Goal: Task Accomplishment & Management: Manage account settings

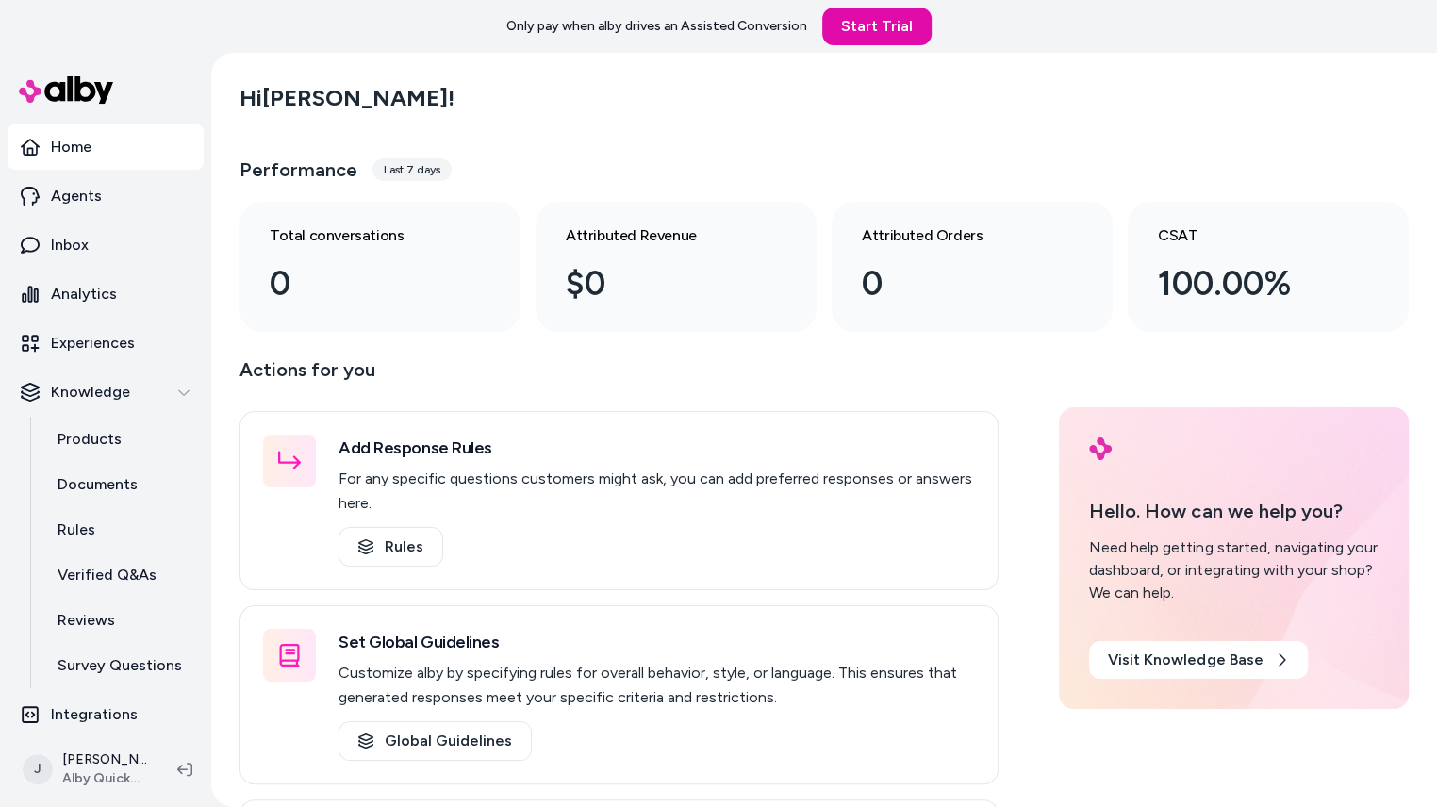
click at [235, 46] on div "Only pay when alby drives an Assisted Conversion Start Trial" at bounding box center [718, 26] width 1437 height 53
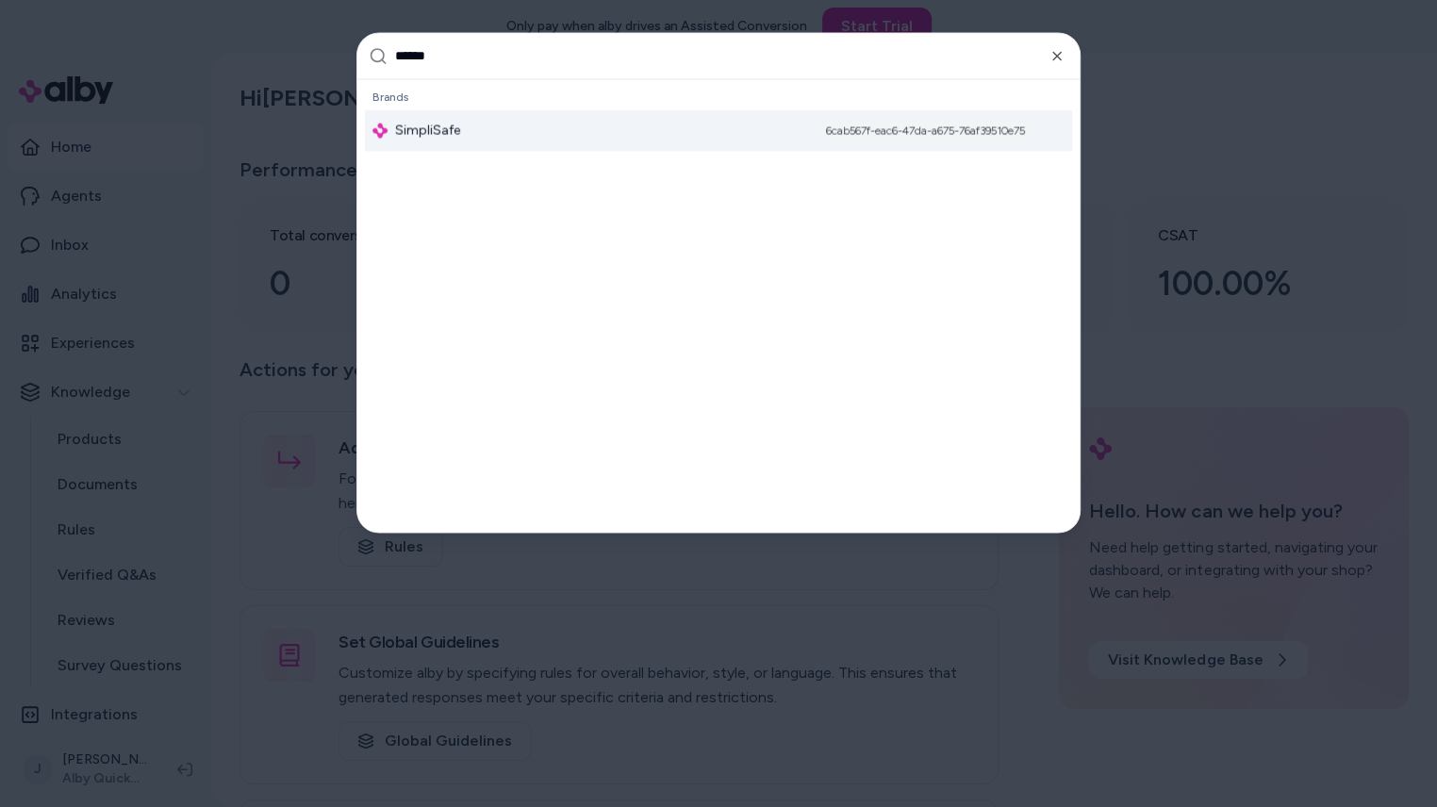
type input "******"
click at [428, 121] on span "SimpliSafe" at bounding box center [427, 130] width 65 height 19
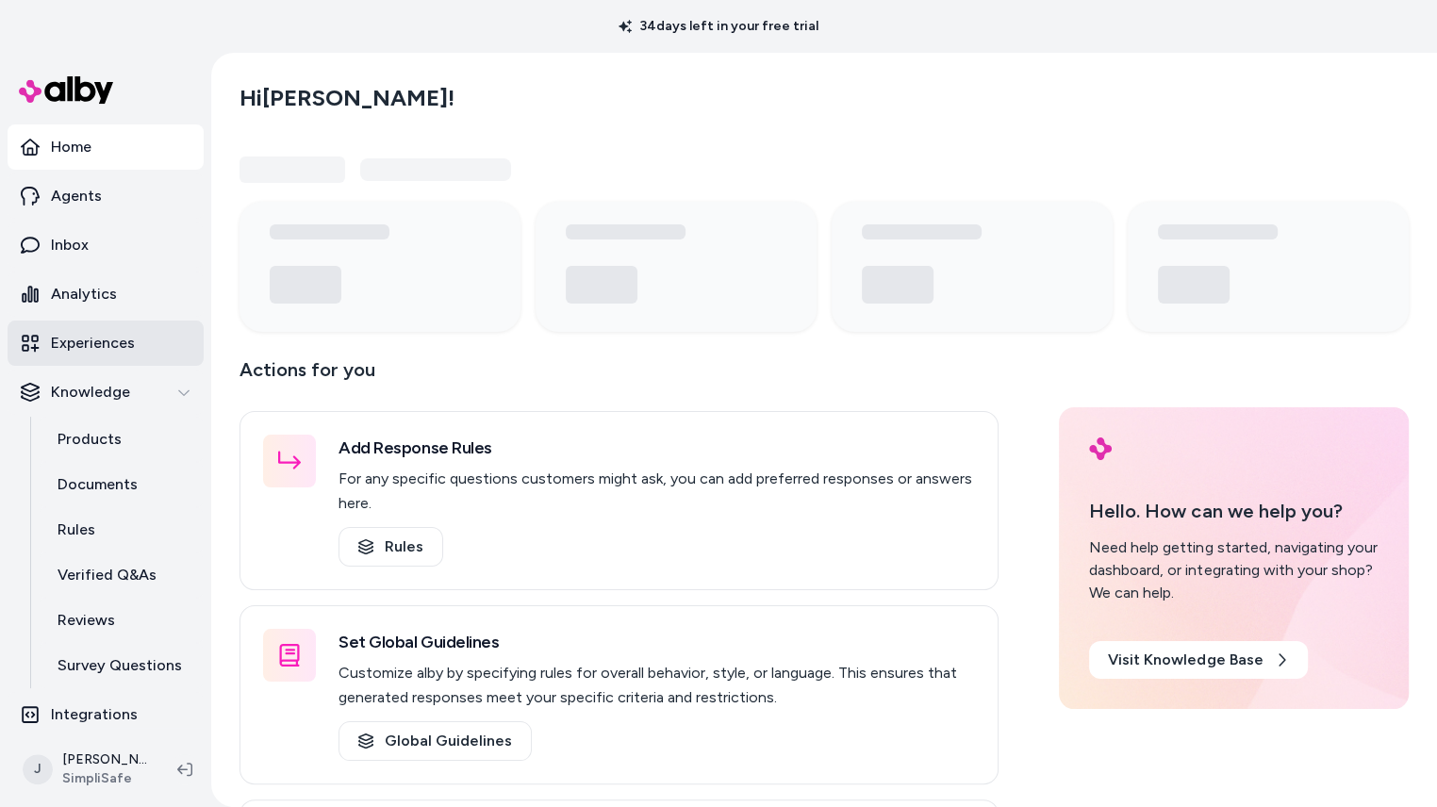
click at [119, 338] on p "Experiences" at bounding box center [93, 343] width 84 height 23
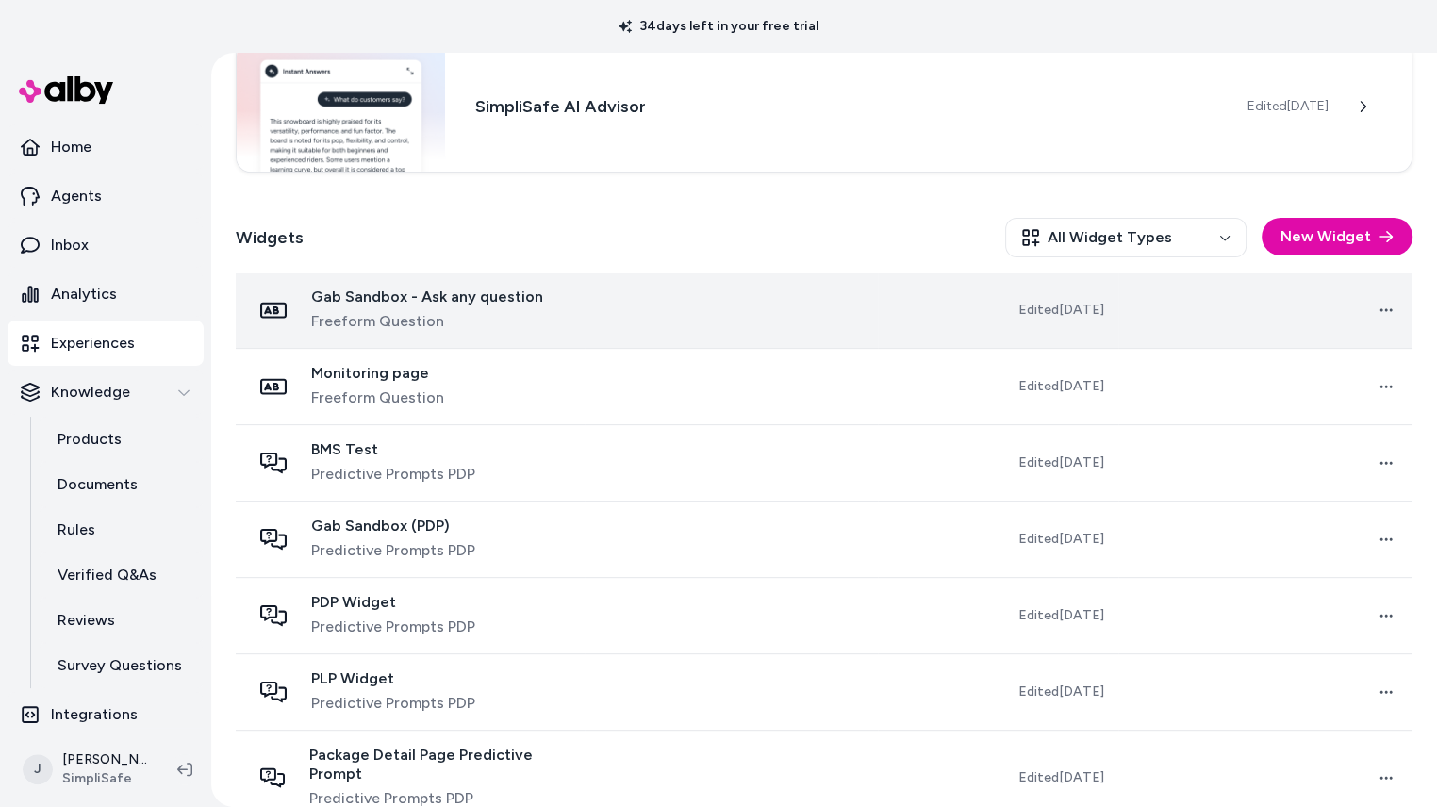
scroll to position [420, 0]
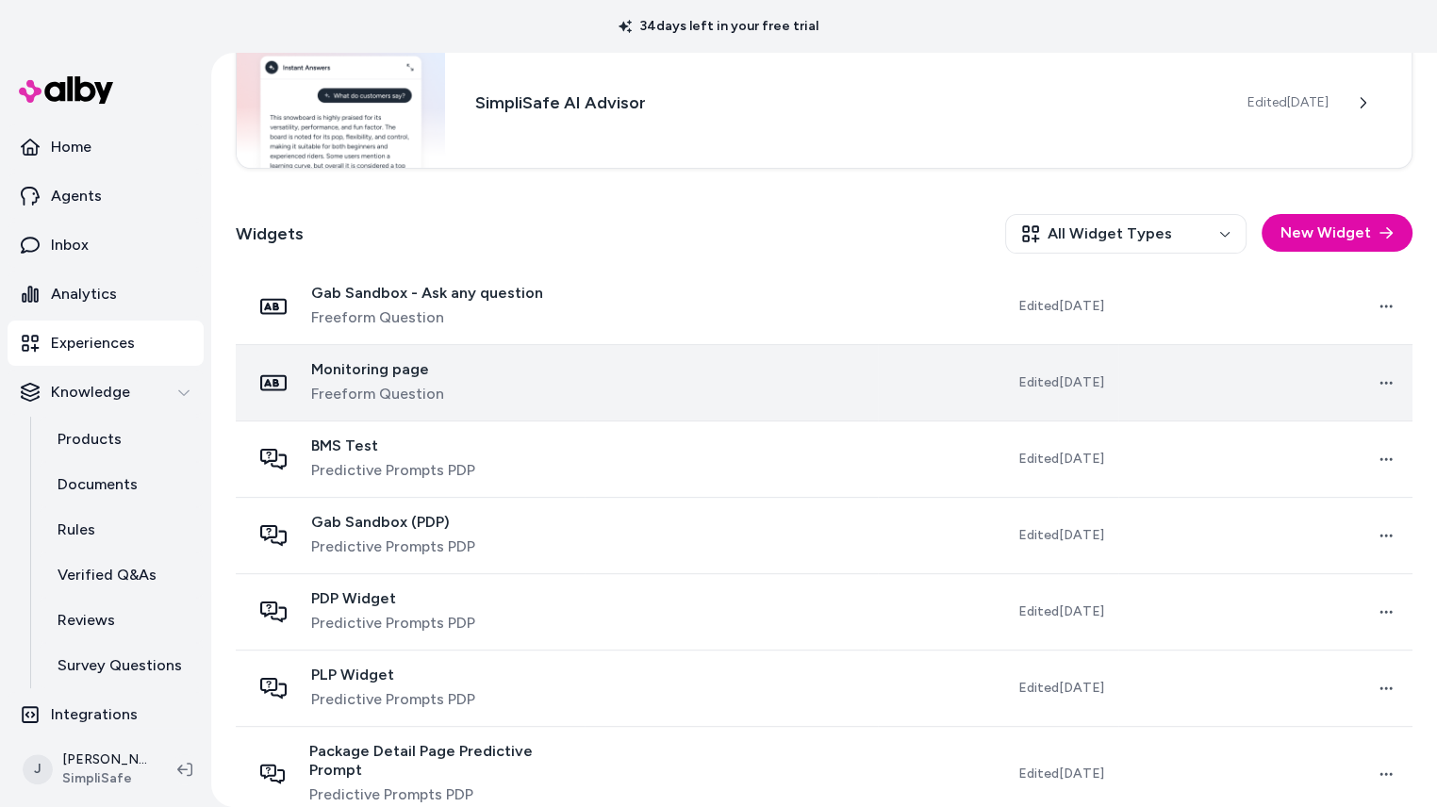
click at [551, 384] on div "Monitoring page Freeform Question" at bounding box center [410, 382] width 319 height 45
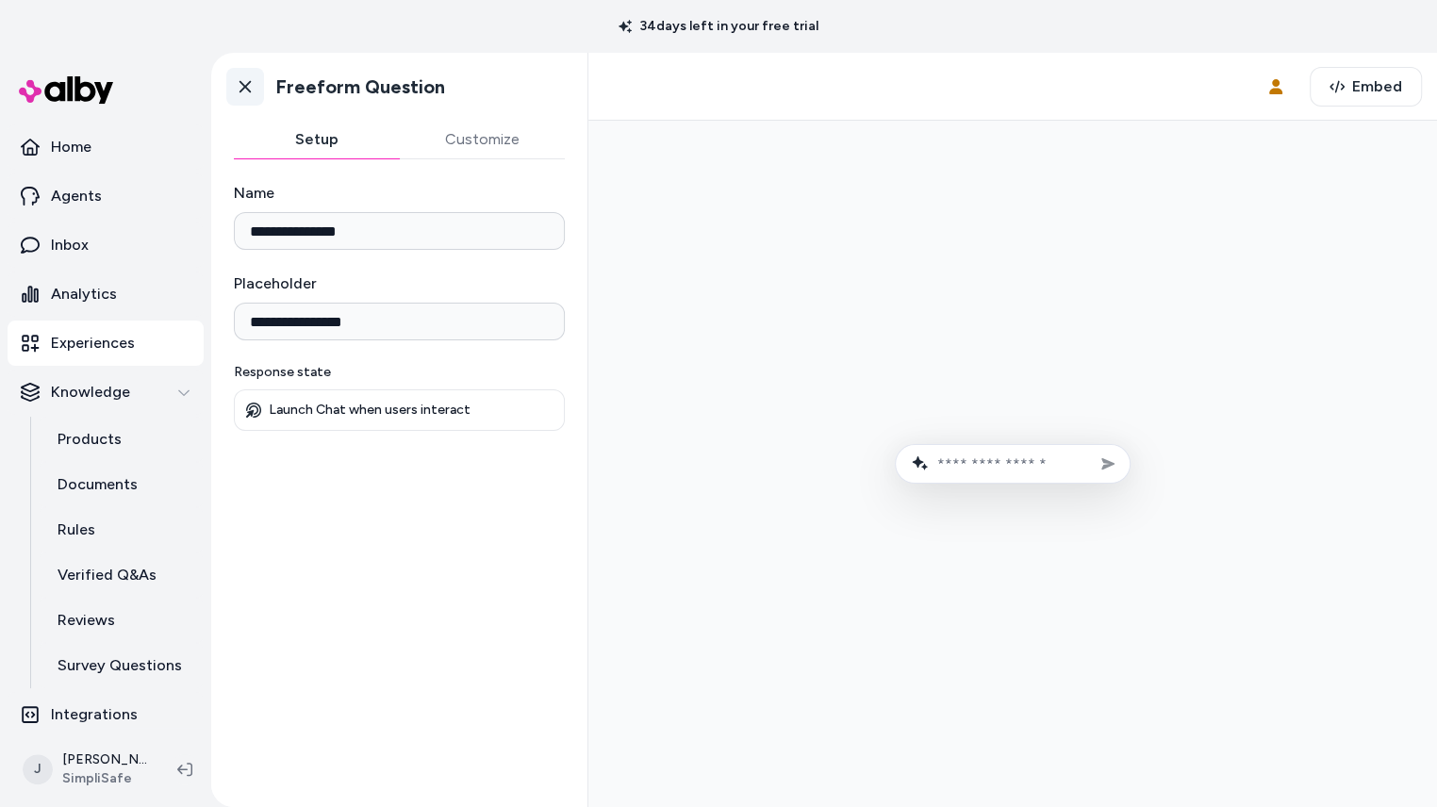
click at [244, 77] on icon at bounding box center [245, 86] width 19 height 19
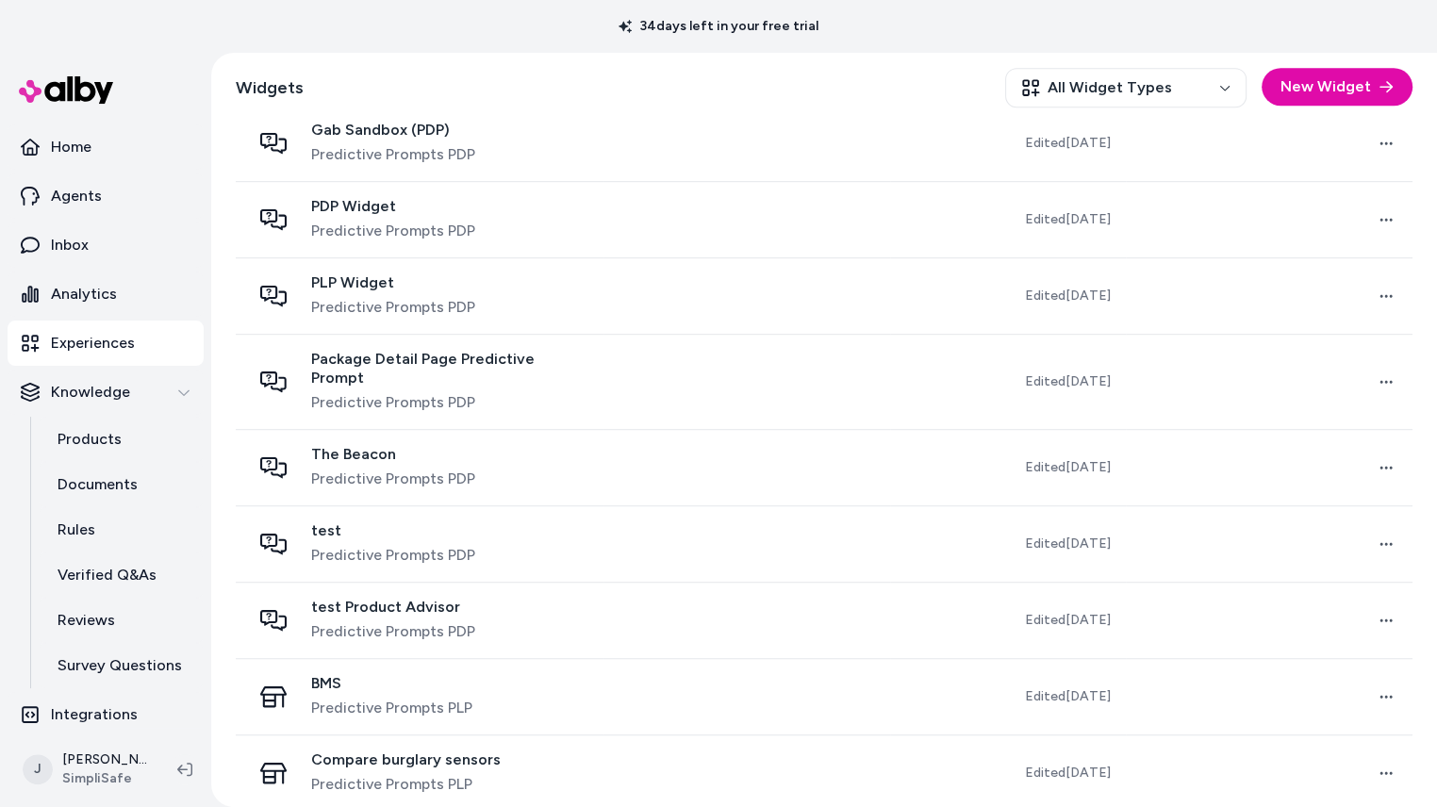
scroll to position [830, 0]
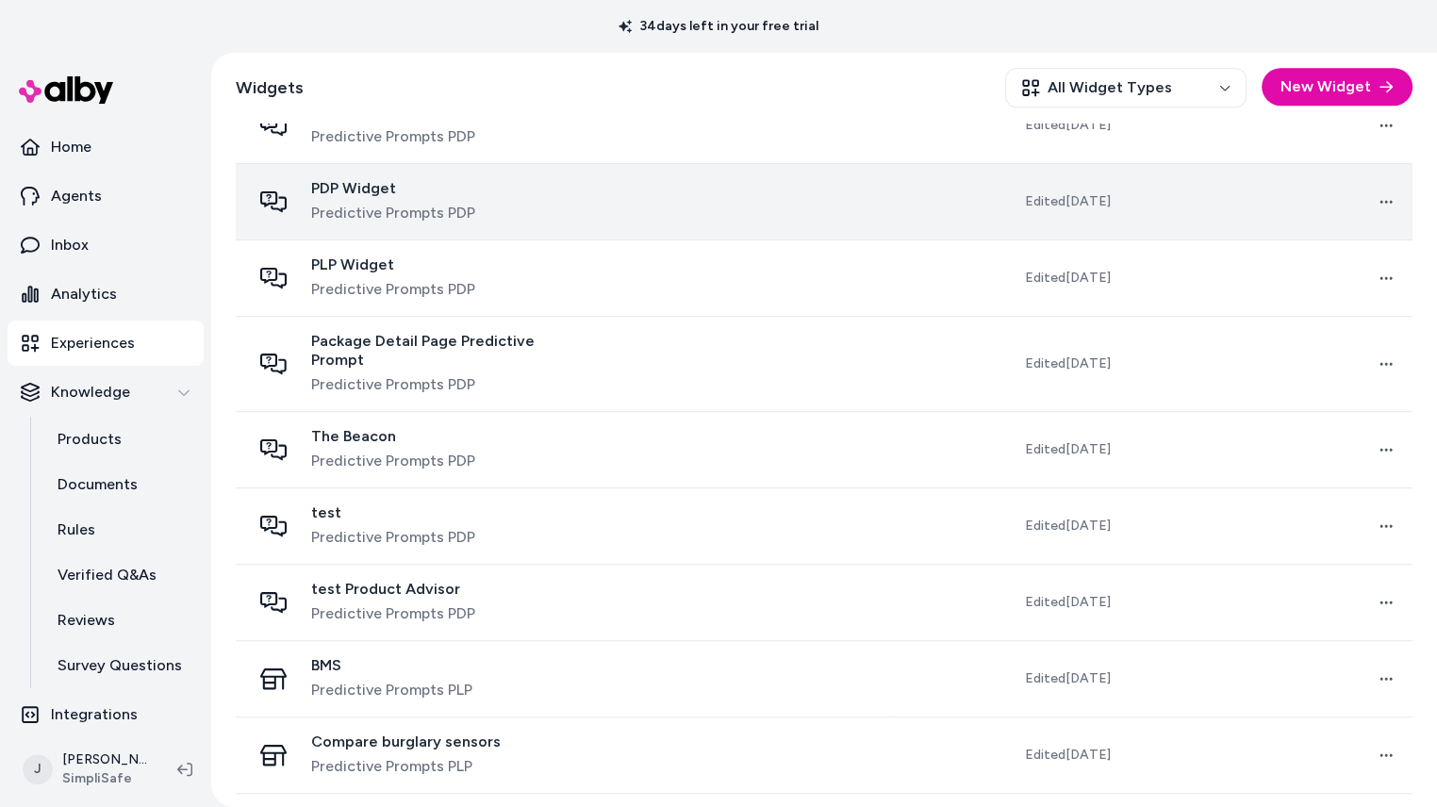
click at [536, 215] on div "PDP Widget Predictive Prompts PDP" at bounding box center [419, 201] width 337 height 45
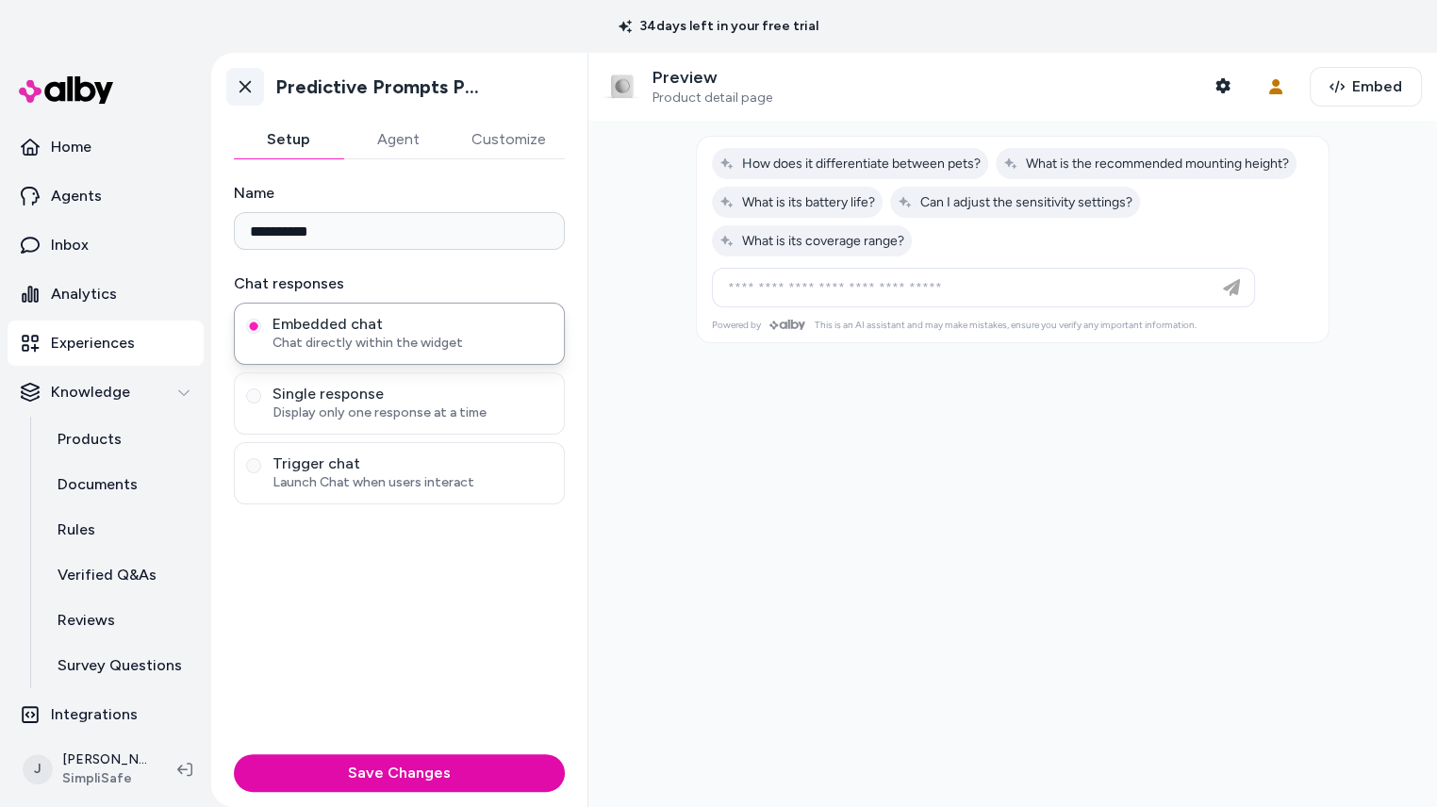
click at [244, 74] on link "Go back" at bounding box center [245, 87] width 38 height 38
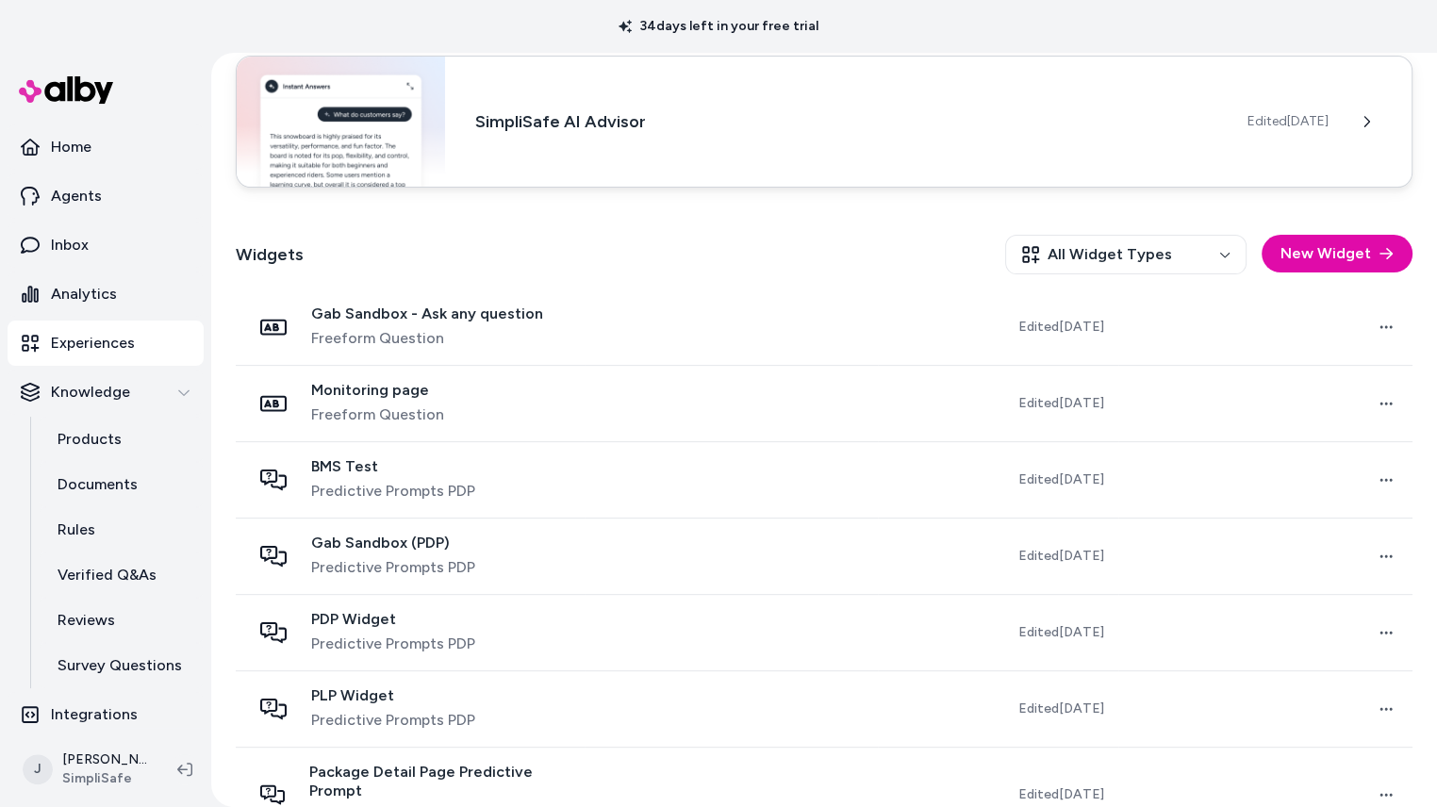
scroll to position [578, 0]
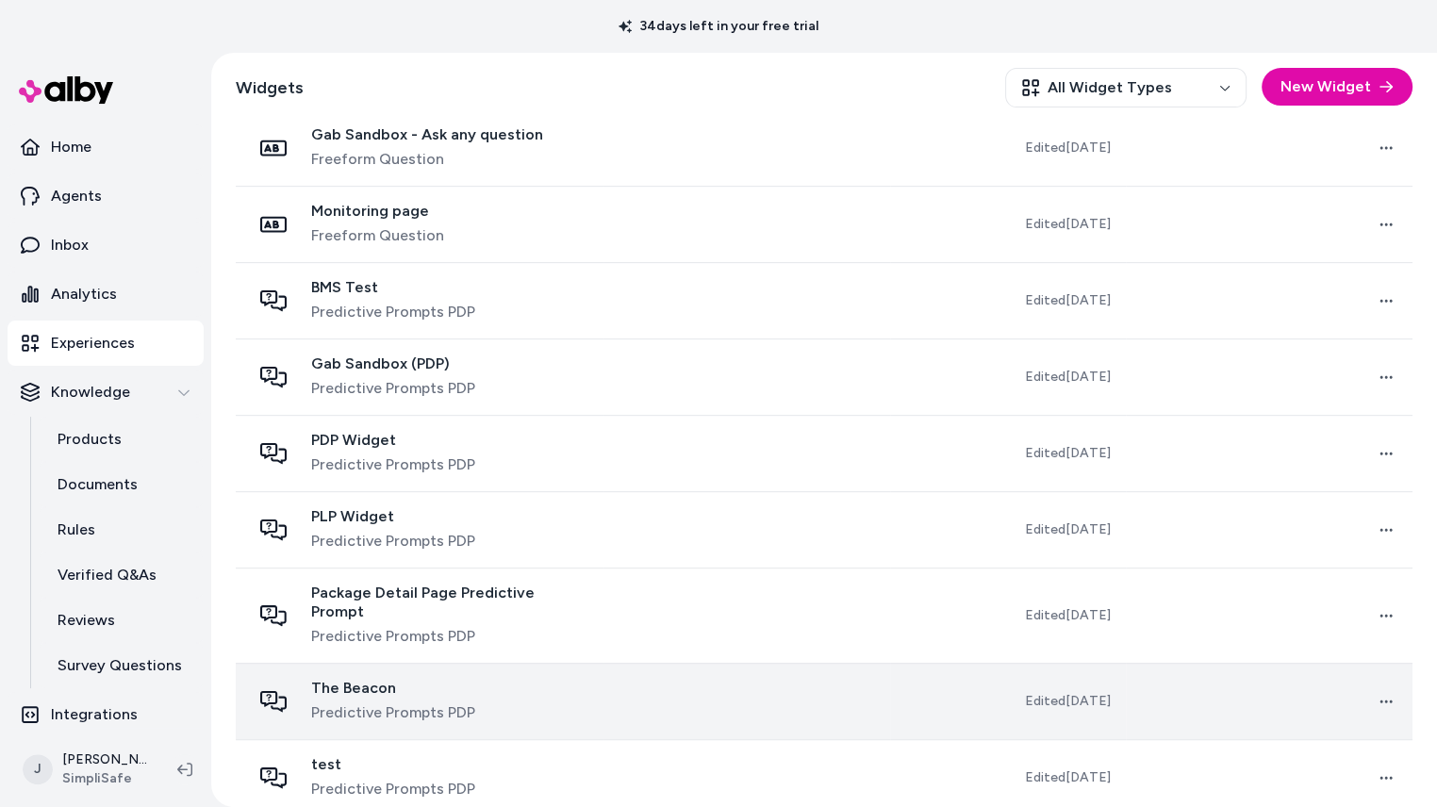
click at [562, 679] on div "The Beacon Predictive Prompts PDP" at bounding box center [419, 701] width 337 height 45
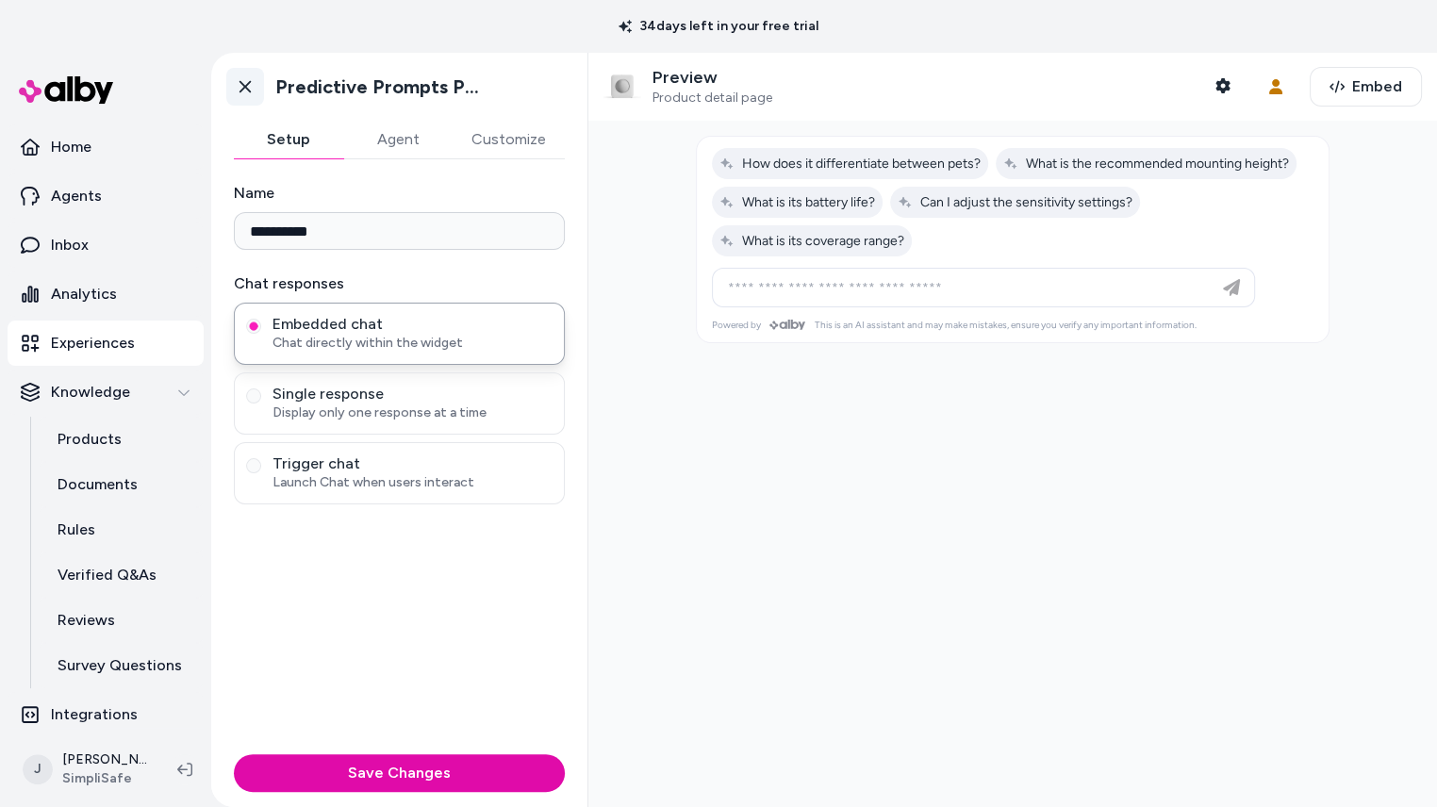
click at [247, 91] on icon at bounding box center [245, 86] width 19 height 19
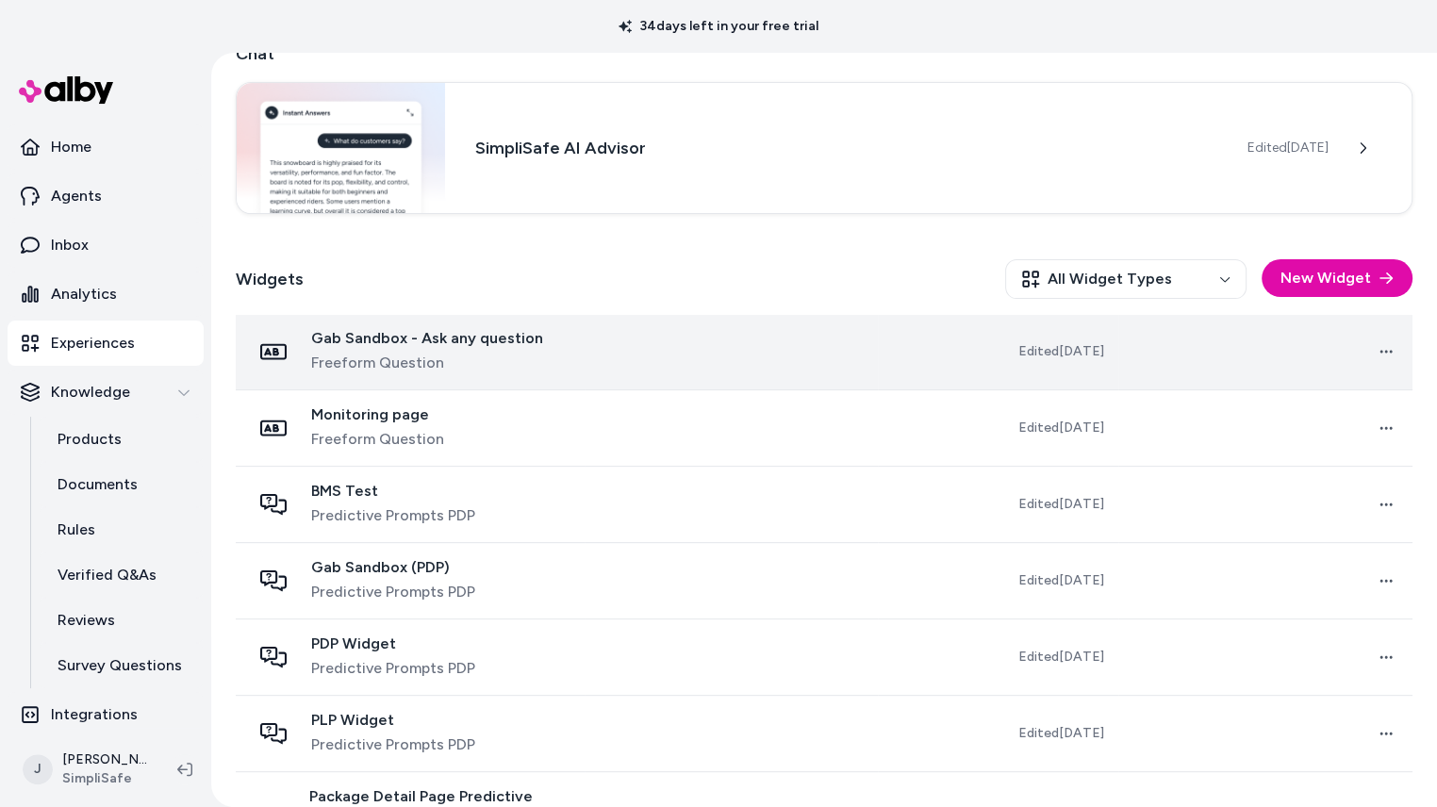
scroll to position [393, 0]
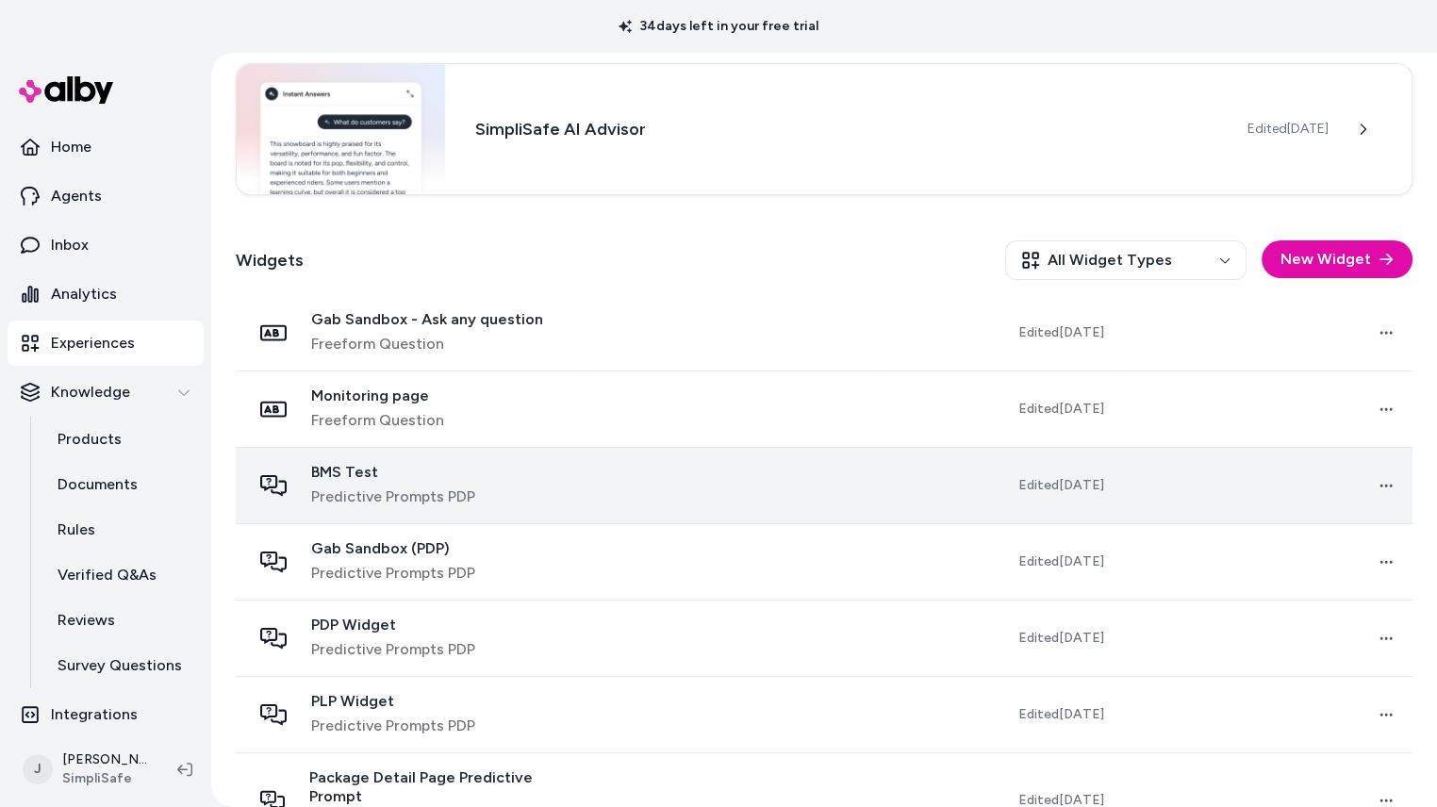
click at [392, 476] on span "BMS Test" at bounding box center [393, 472] width 164 height 19
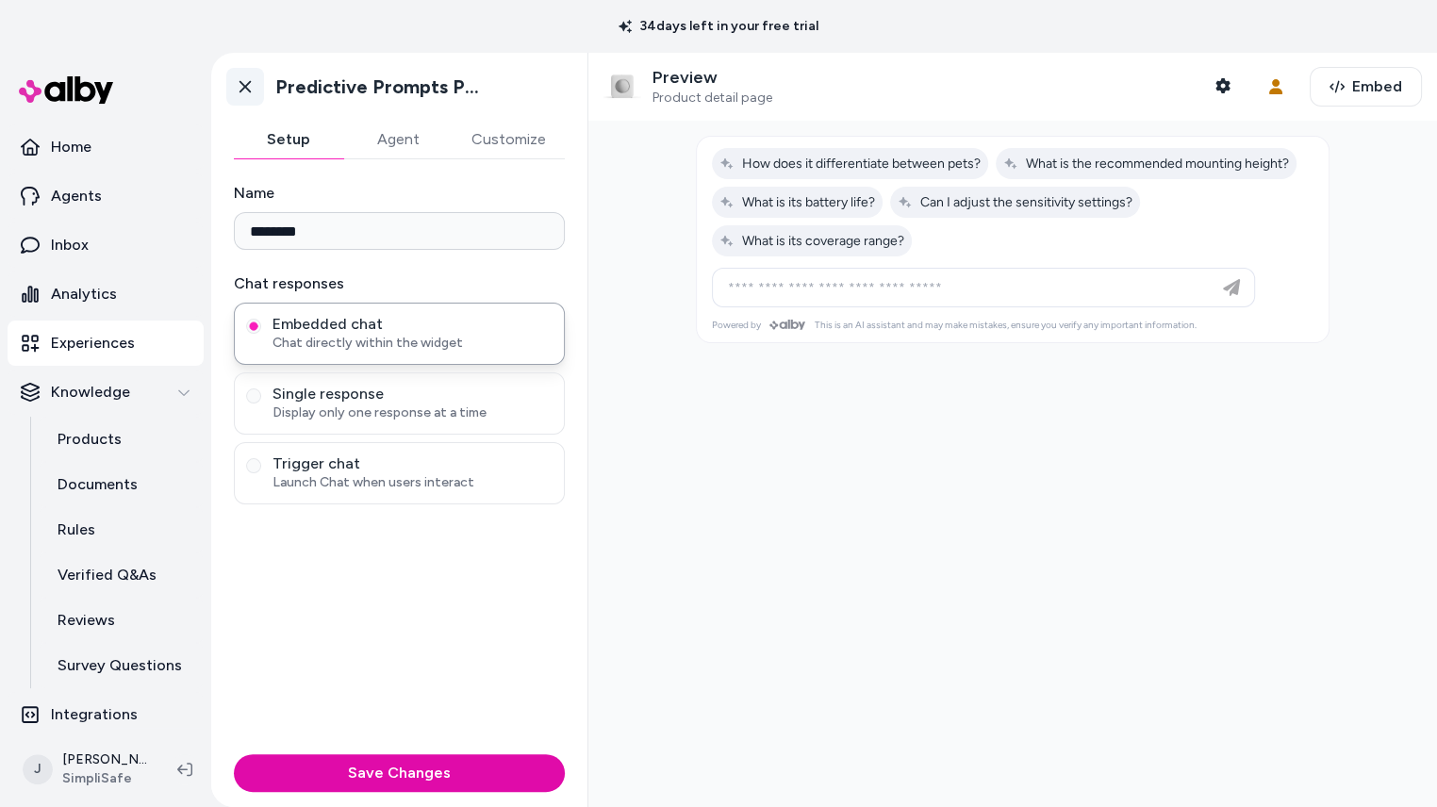
click at [243, 81] on icon at bounding box center [245, 86] width 19 height 19
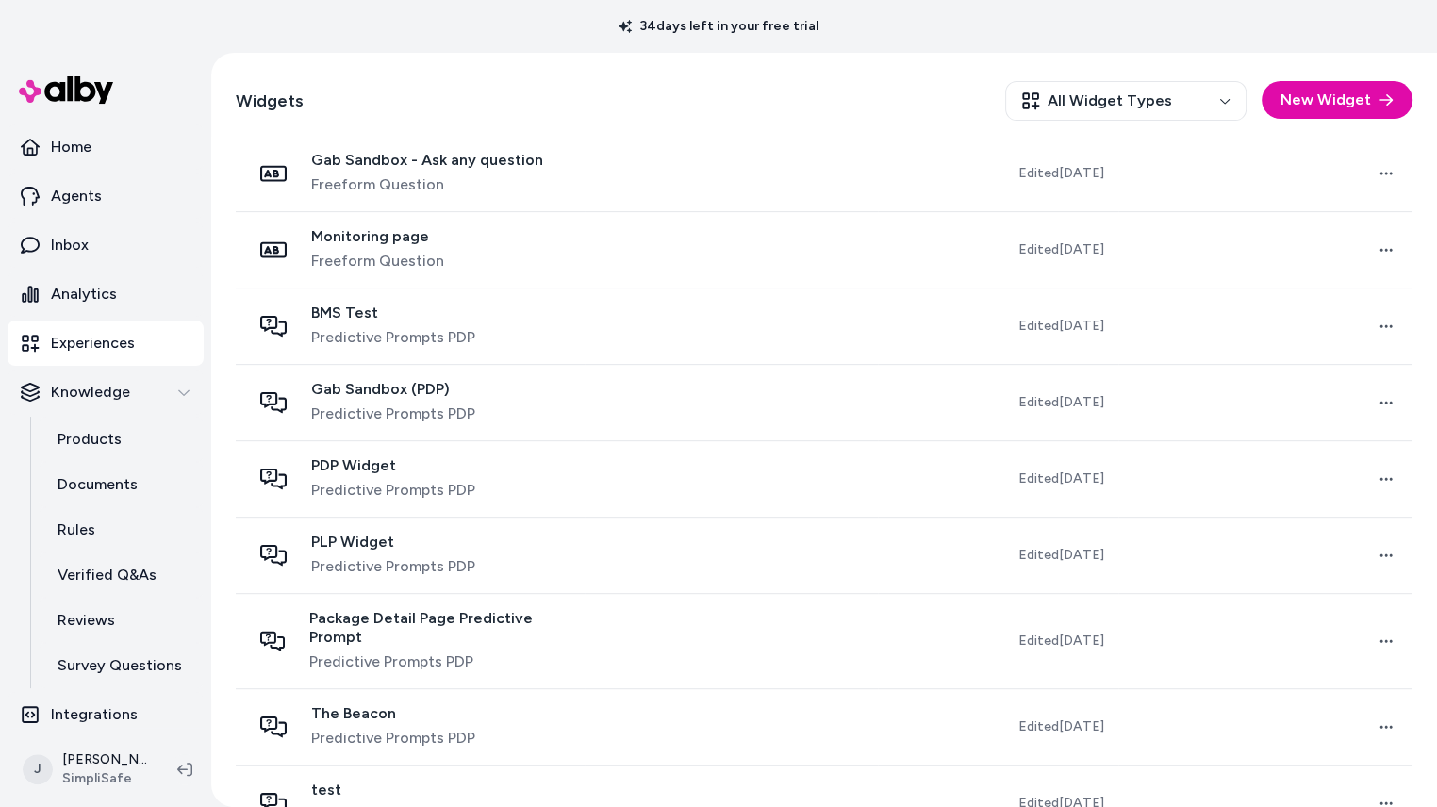
scroll to position [578, 0]
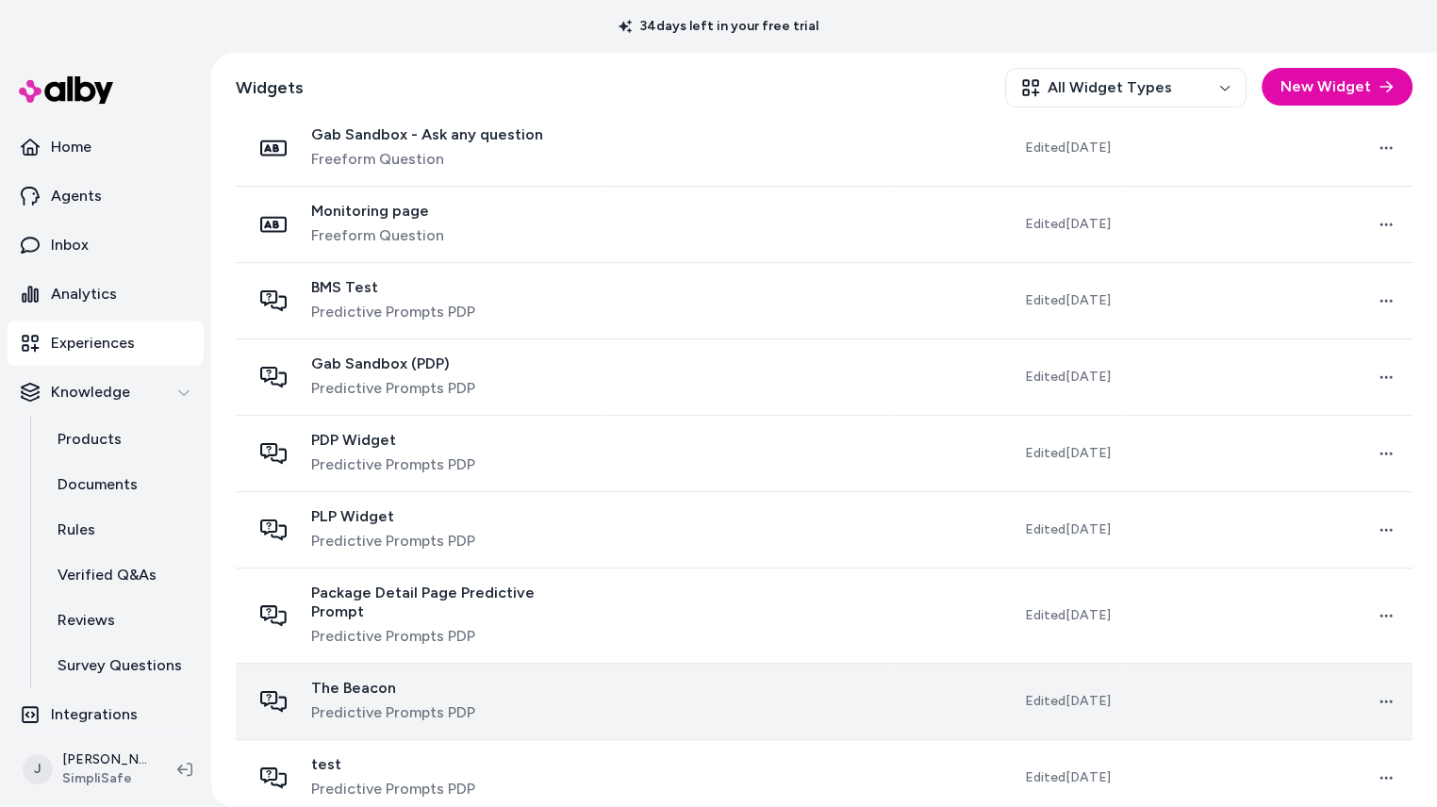
click at [484, 679] on div "The Beacon Predictive Prompts PDP" at bounding box center [419, 701] width 337 height 45
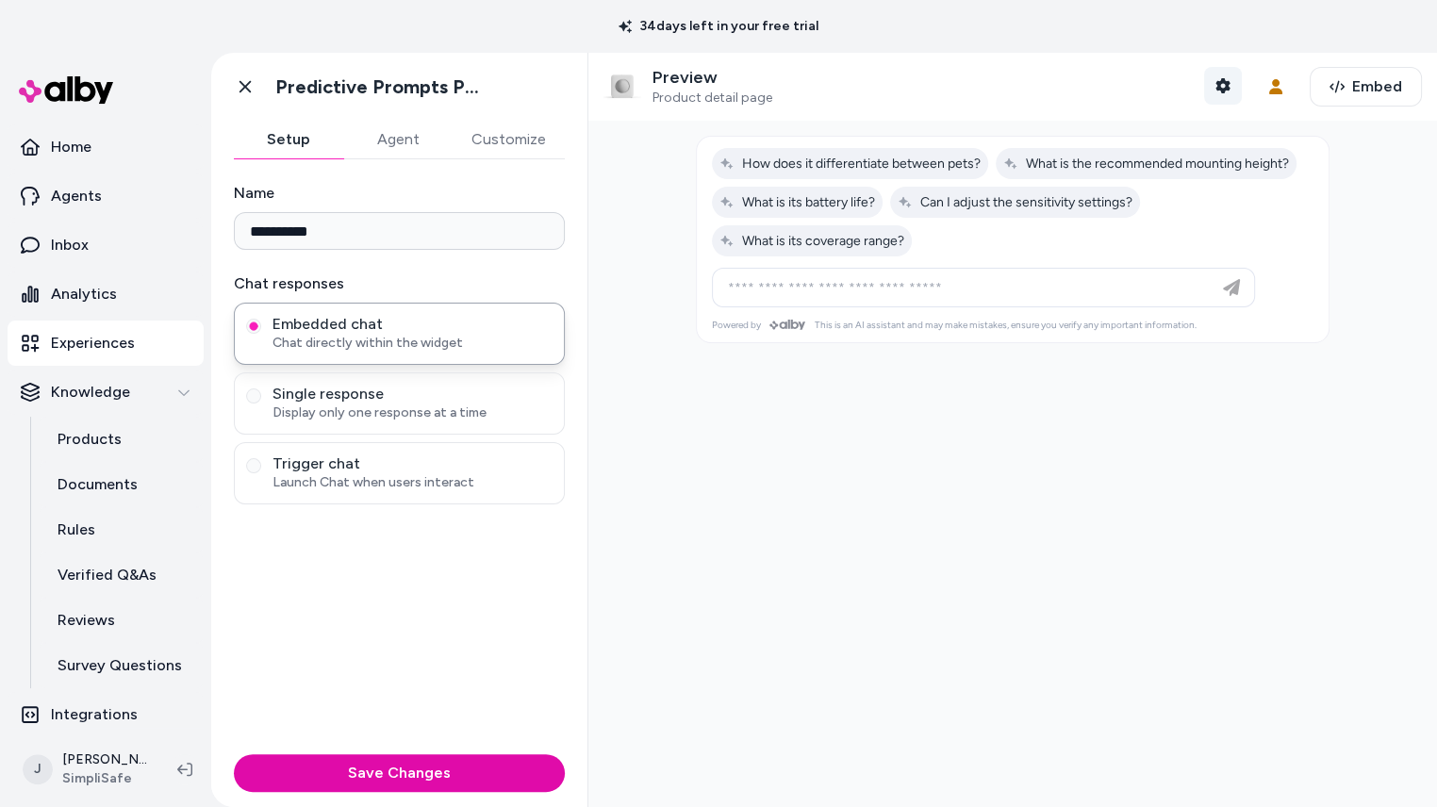
click at [1229, 80] on icon "button" at bounding box center [1222, 85] width 14 height 15
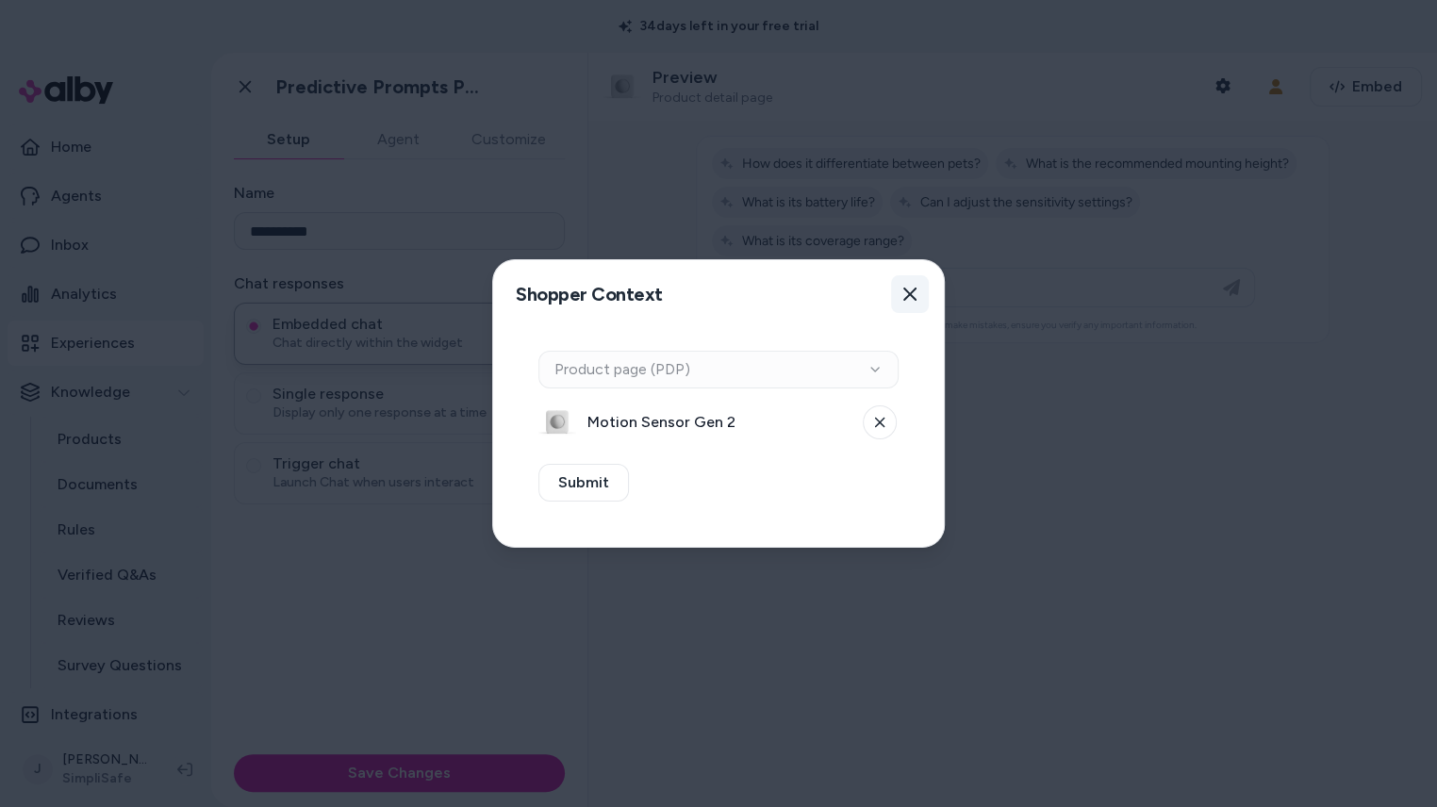
click at [910, 288] on icon "button" at bounding box center [909, 294] width 15 height 15
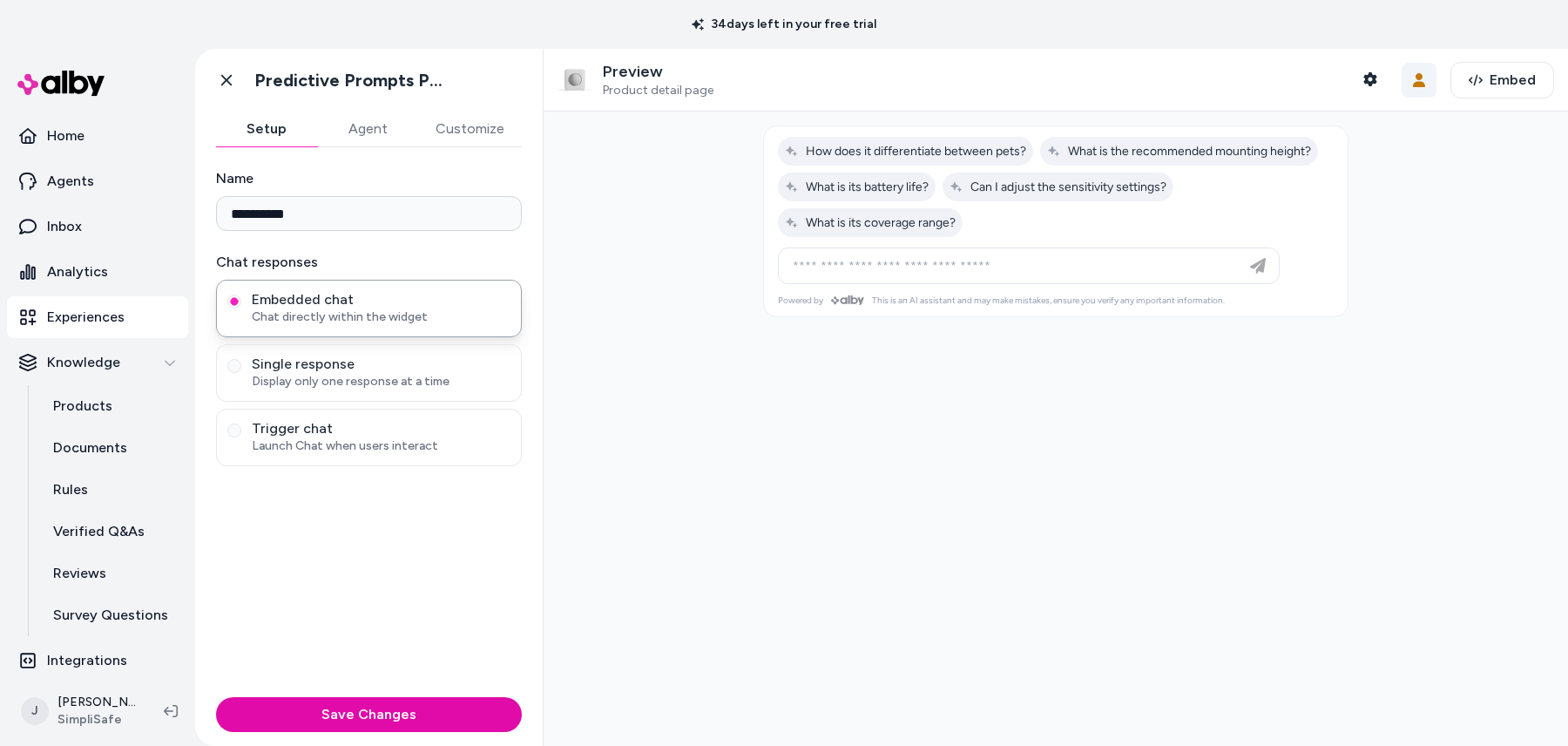
click at [1327, 80] on icon "button" at bounding box center [1418, 79] width 14 height 14
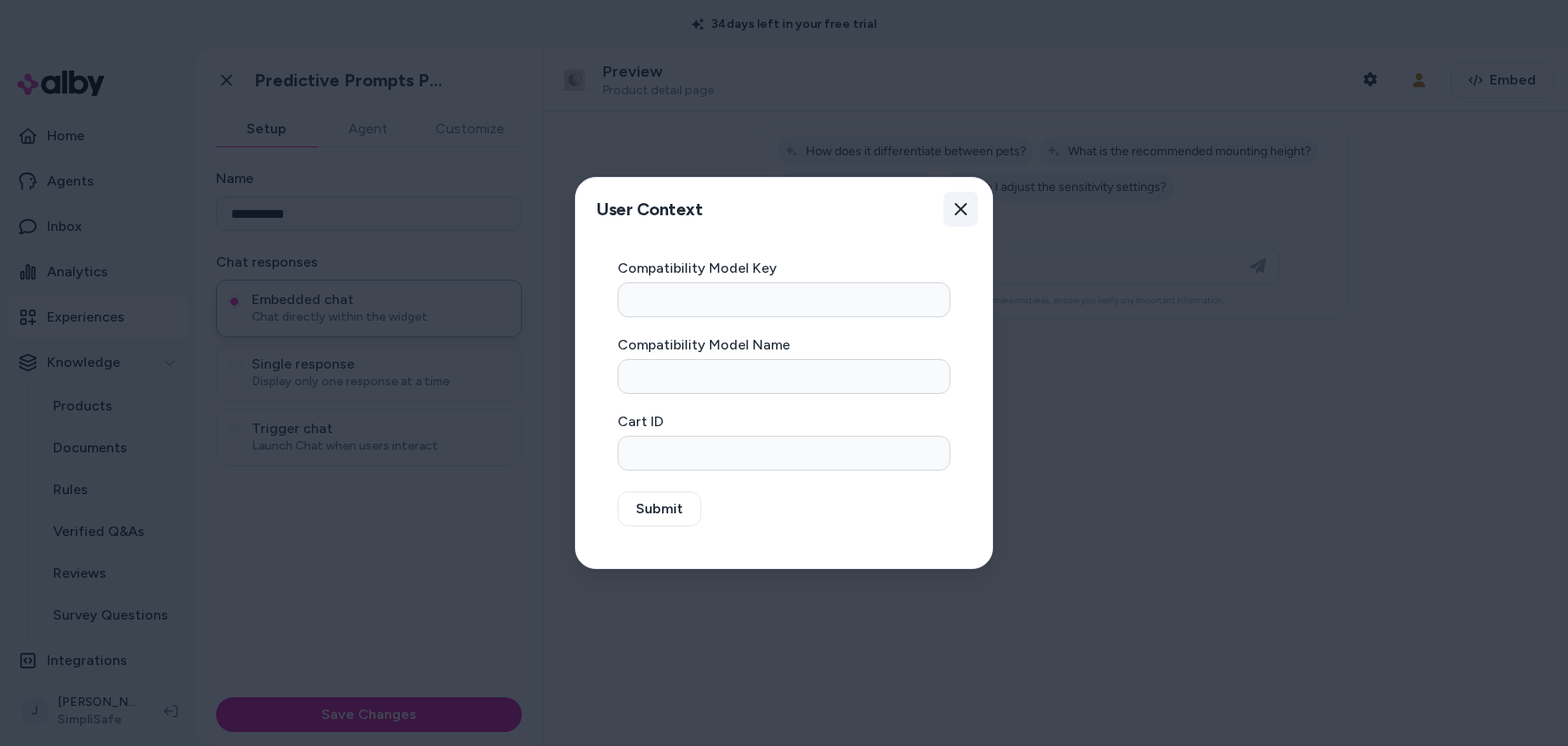
click at [964, 214] on icon "button" at bounding box center [960, 209] width 14 height 14
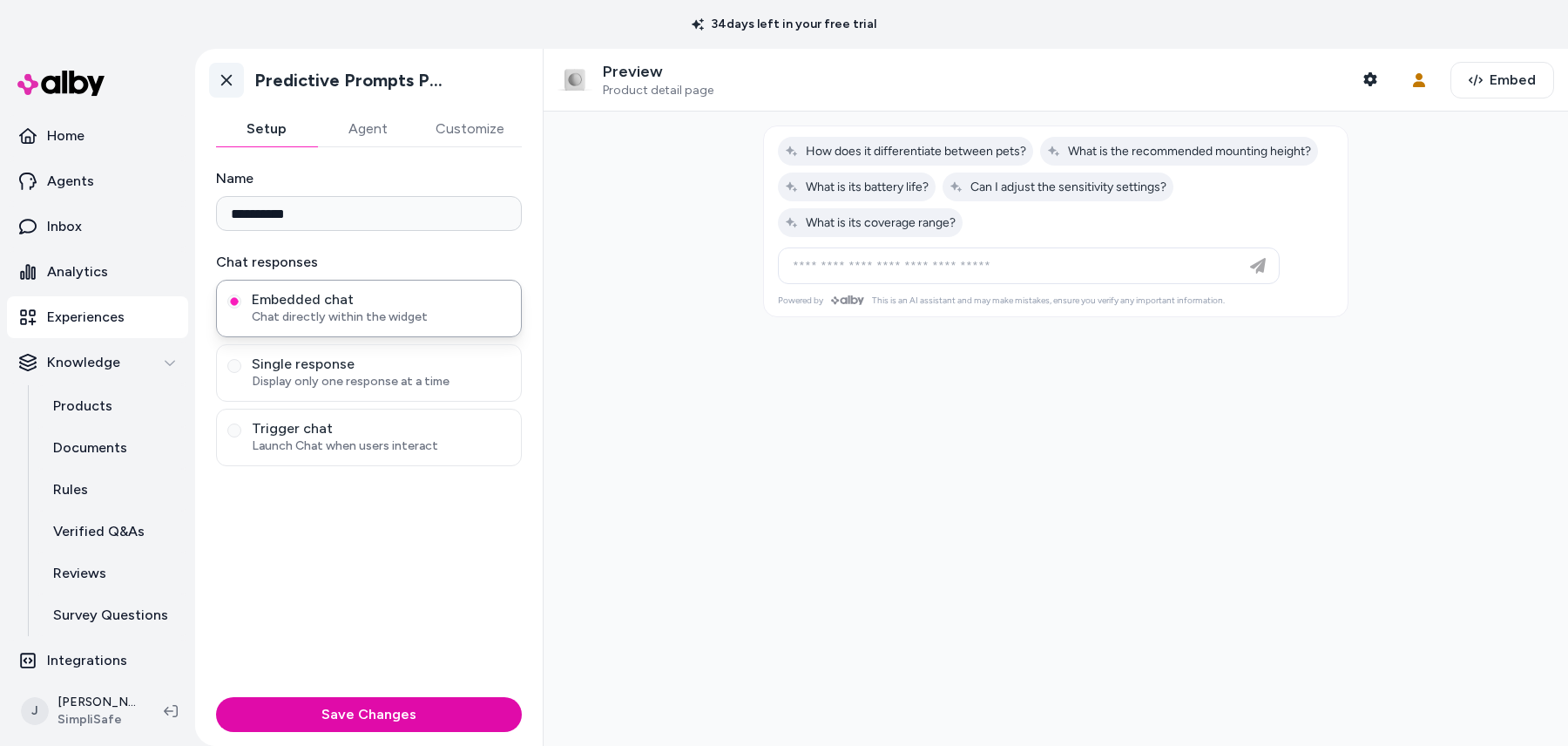
click at [230, 88] on icon at bounding box center [226, 79] width 18 height 18
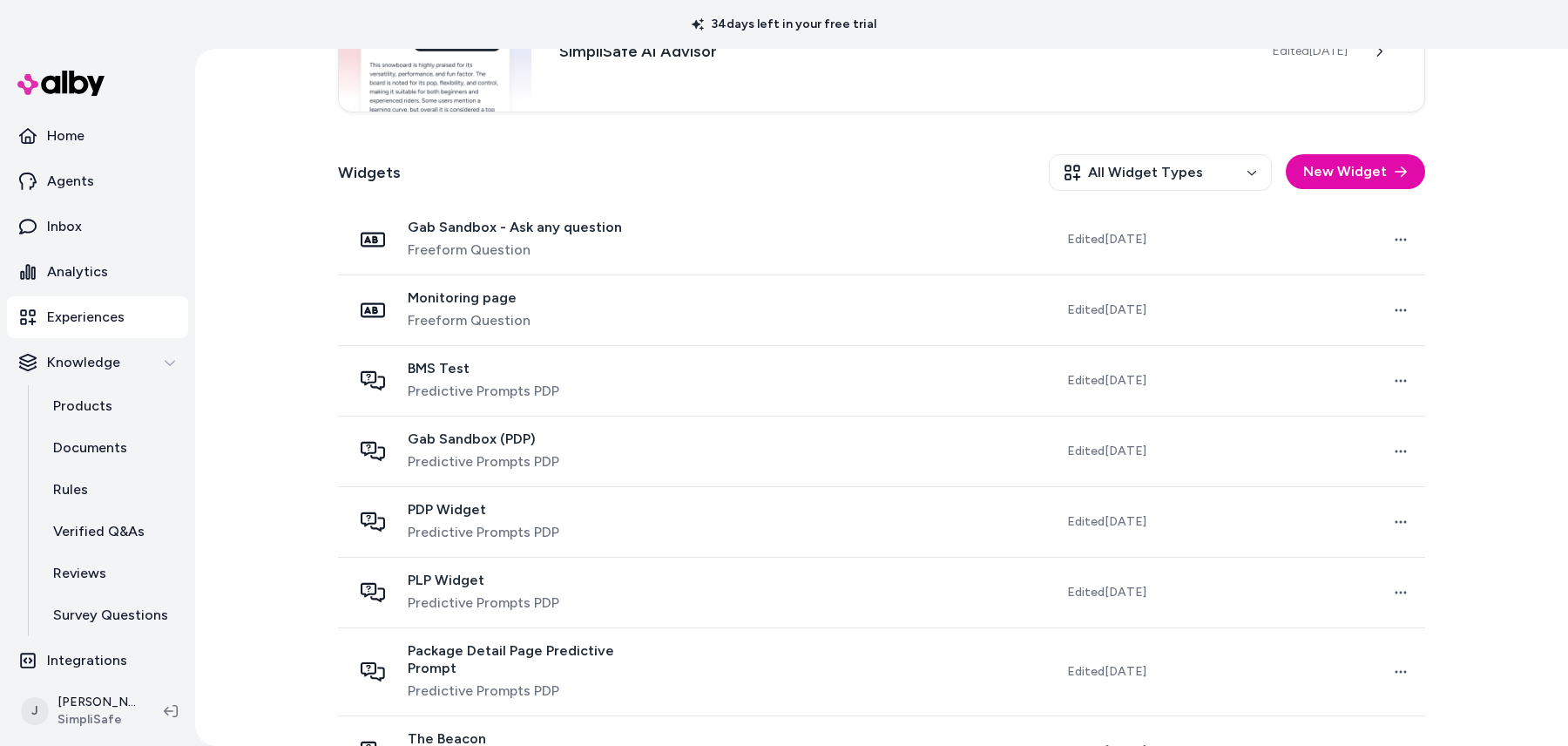
scroll to position [422, 0]
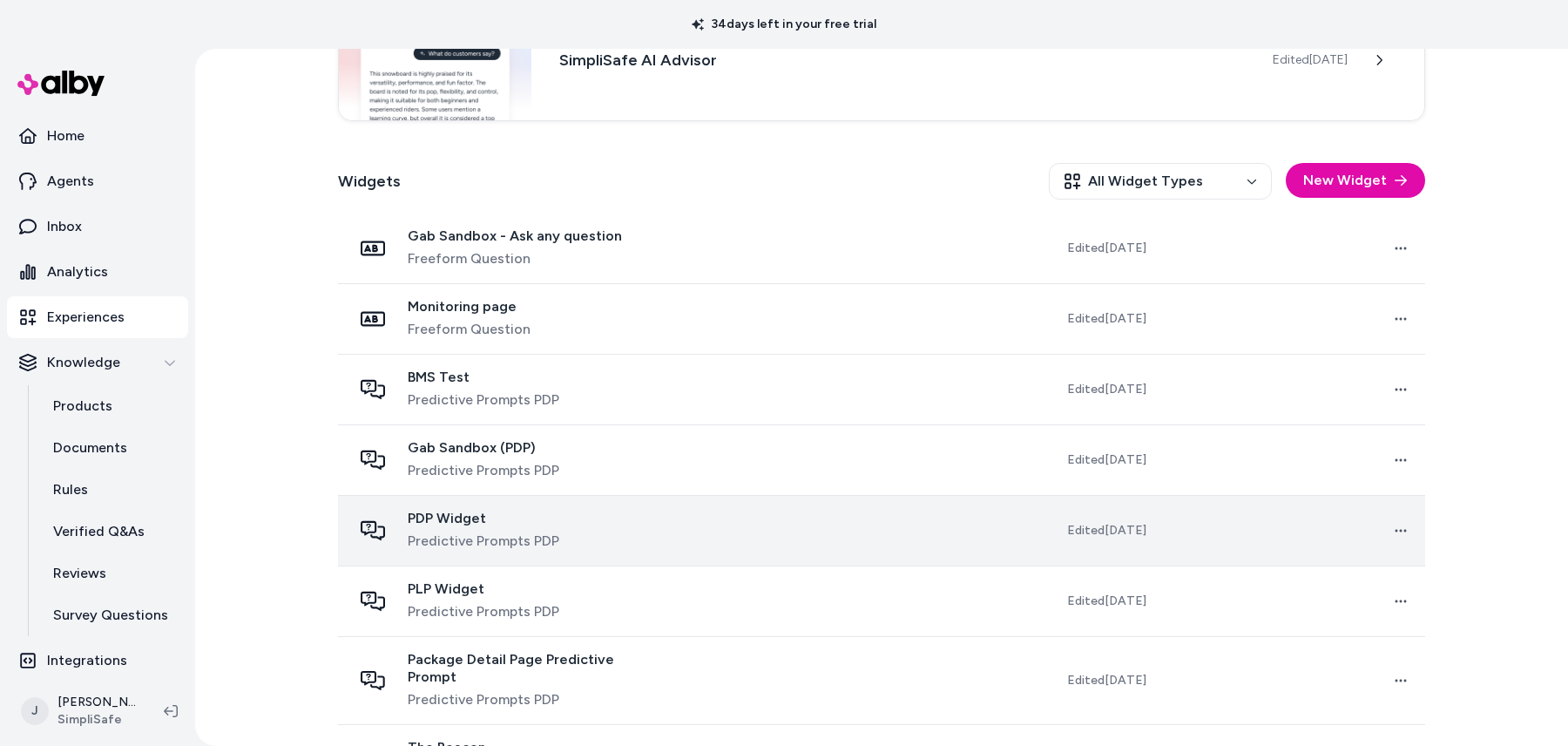
click at [632, 541] on div "PDP Widget Predictive Prompts PDP" at bounding box center [507, 530] width 311 height 42
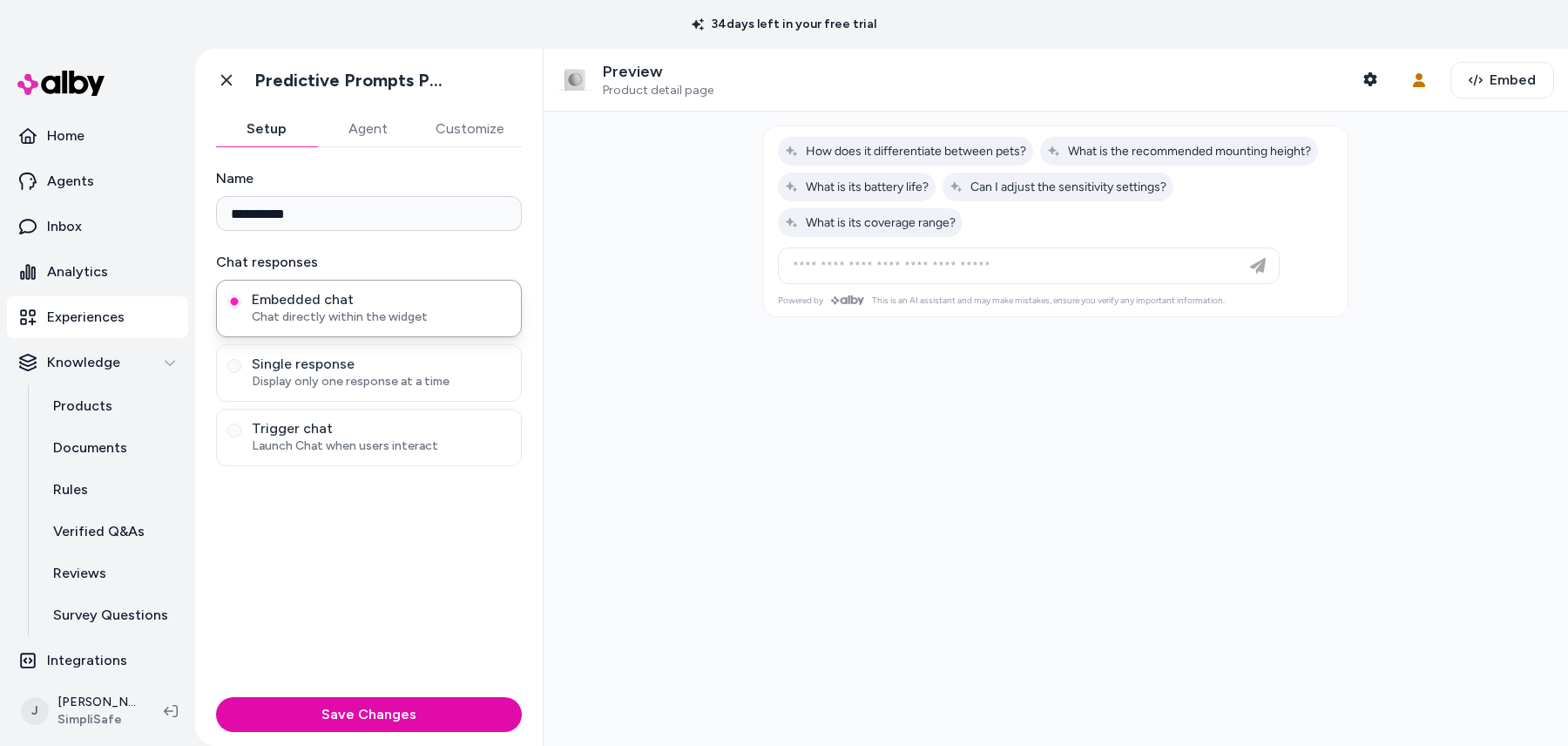
drag, startPoint x: 770, startPoint y: 166, endPoint x: 1177, endPoint y: 186, distance: 407.5
click at [1177, 186] on div at bounding box center [1056, 187] width 584 height 121
click at [1327, 300] on div at bounding box center [1055, 429] width 1025 height 634
click at [230, 74] on icon at bounding box center [226, 79] width 18 height 18
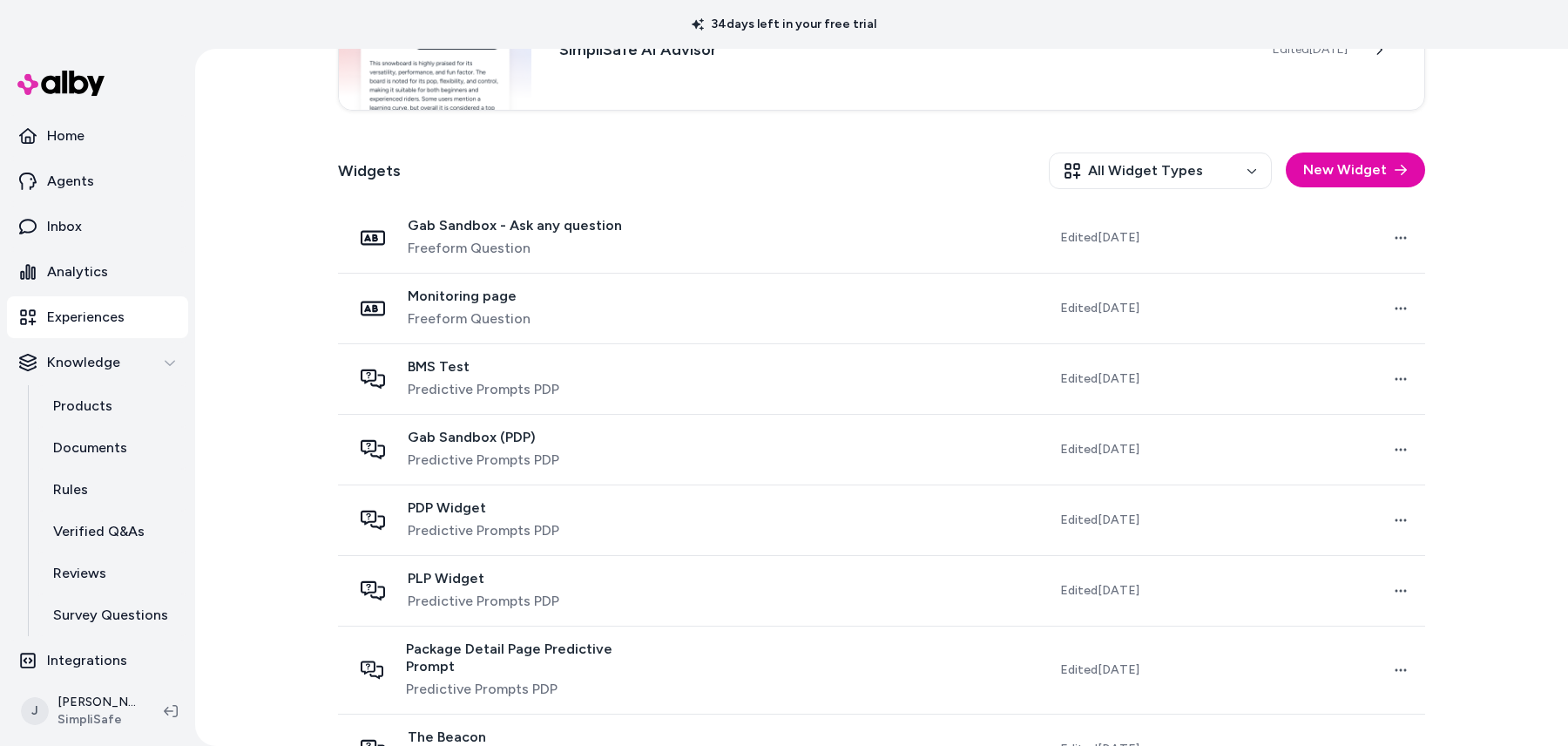
scroll to position [502, 0]
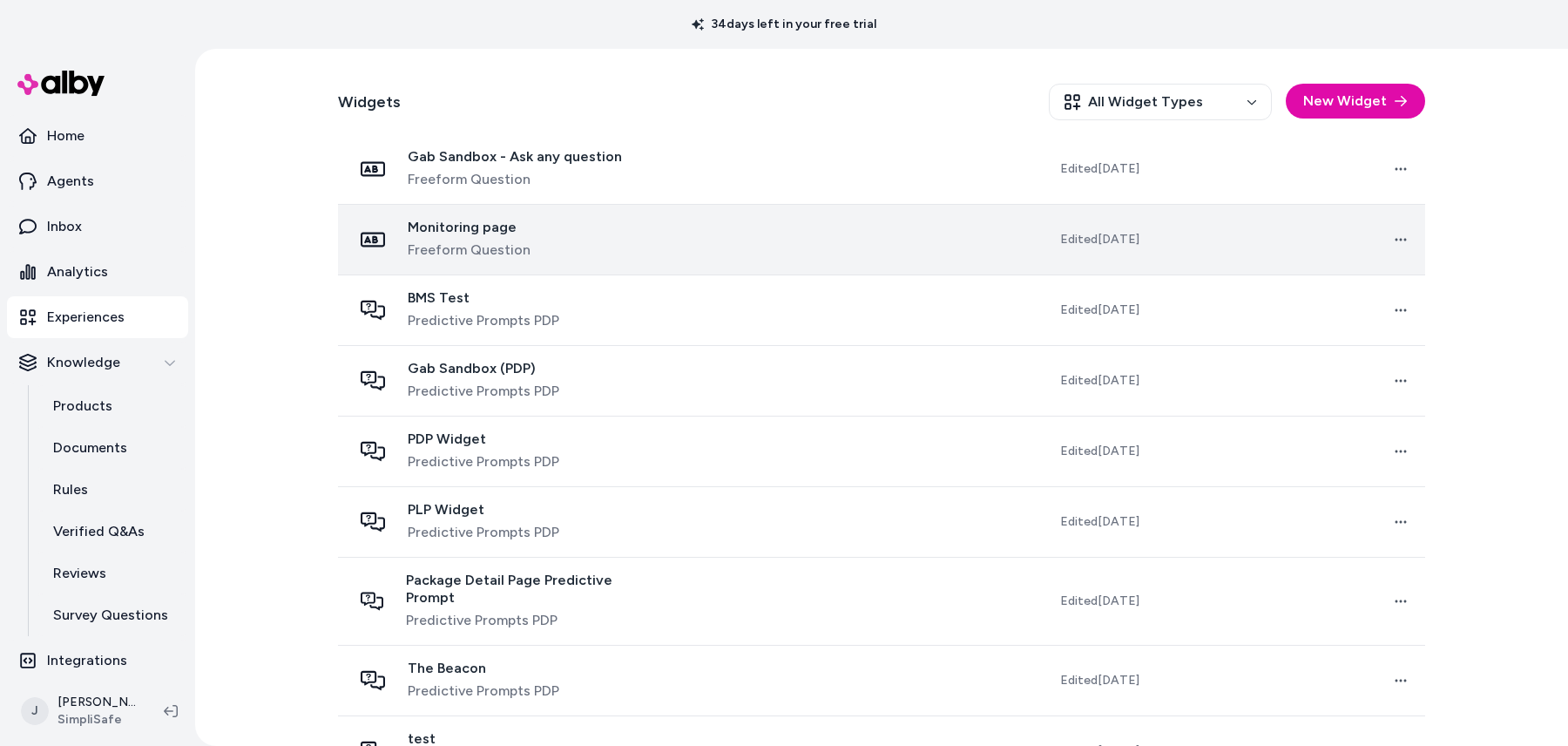
click at [594, 245] on div "Monitoring page Freeform Question" at bounding box center [499, 239] width 295 height 42
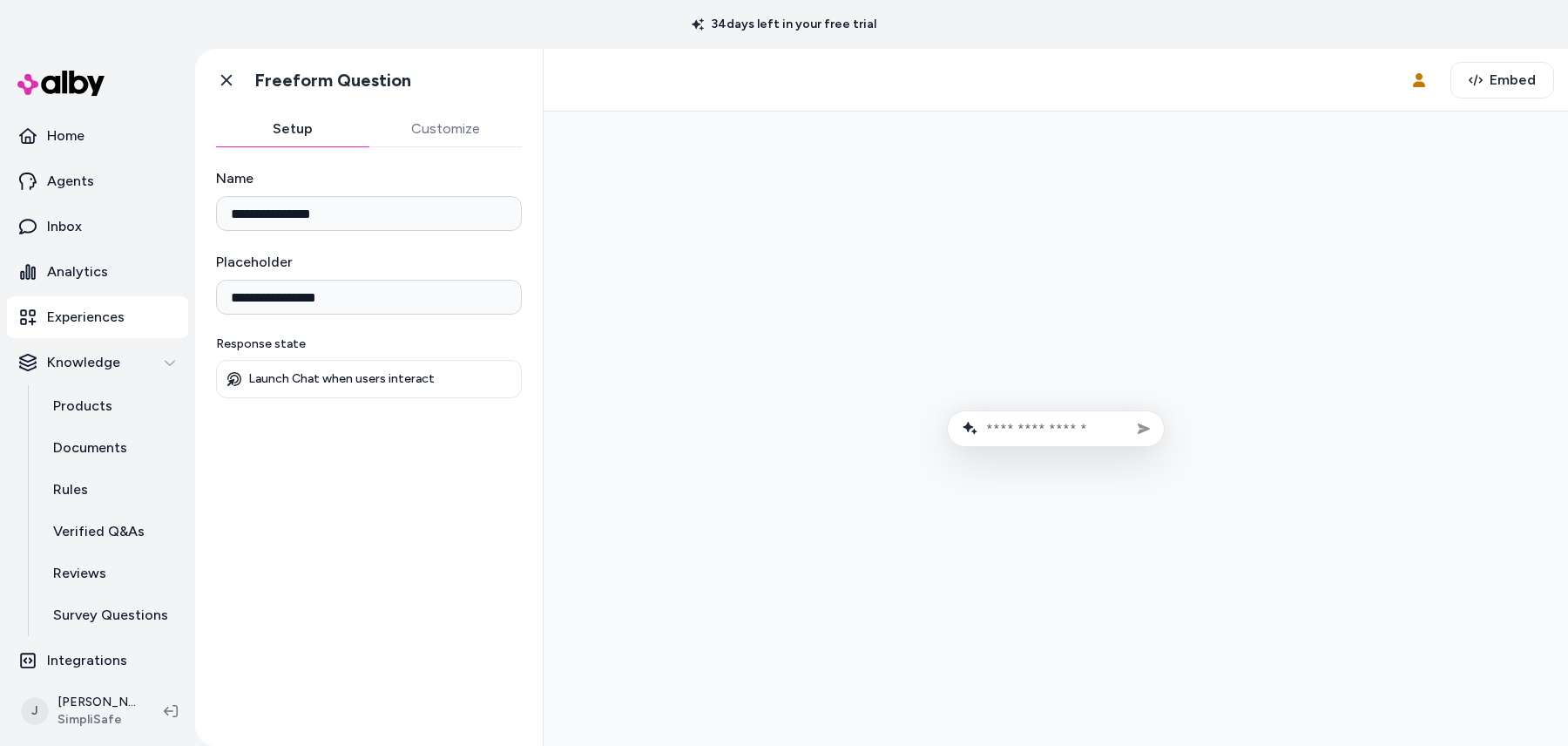
click at [444, 109] on div "Go back Freeform Question" at bounding box center [369, 80] width 347 height 63
click at [442, 129] on button "Customize" at bounding box center [446, 129] width 153 height 35
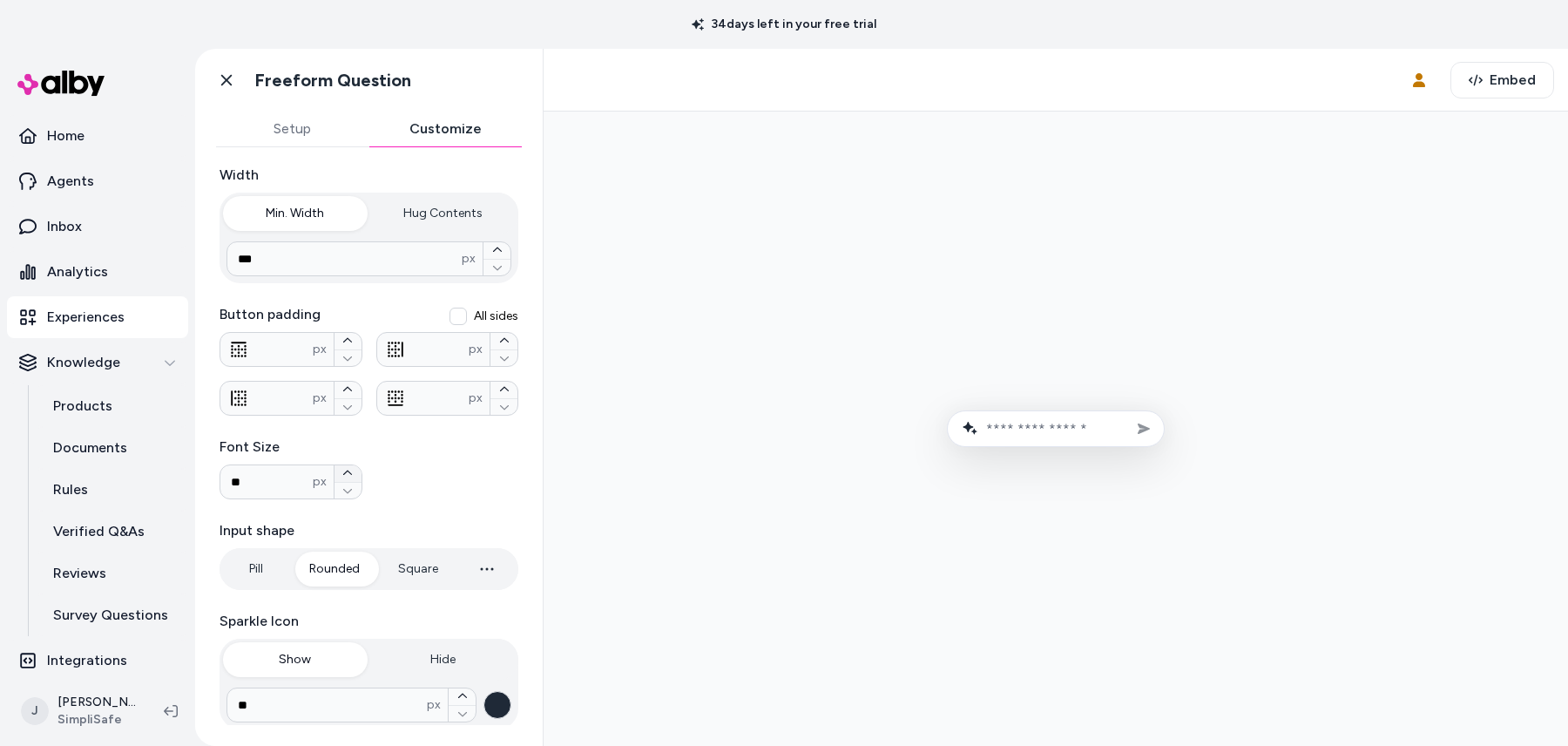
scroll to position [328, 0]
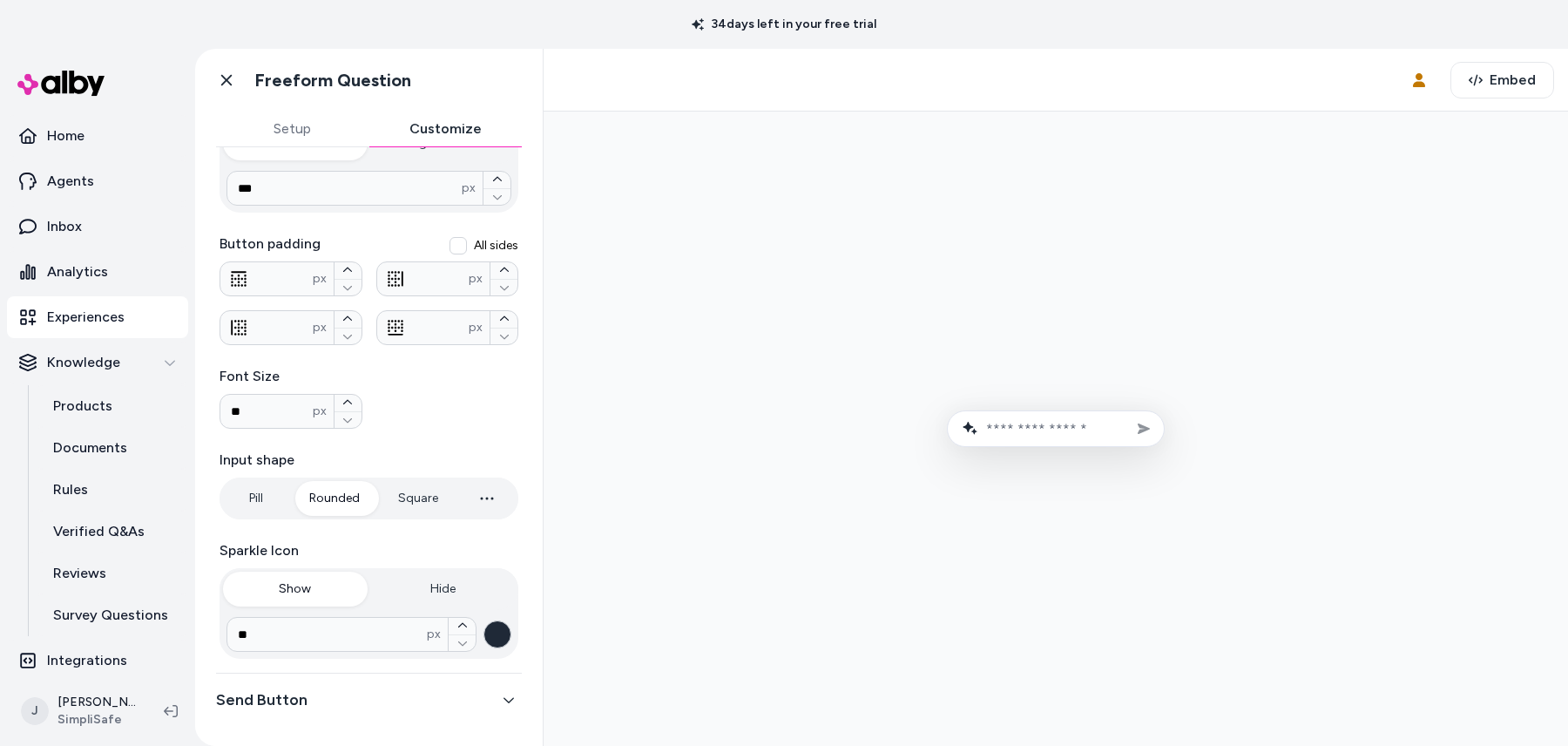
click at [492, 635] on button "button" at bounding box center [497, 634] width 28 height 28
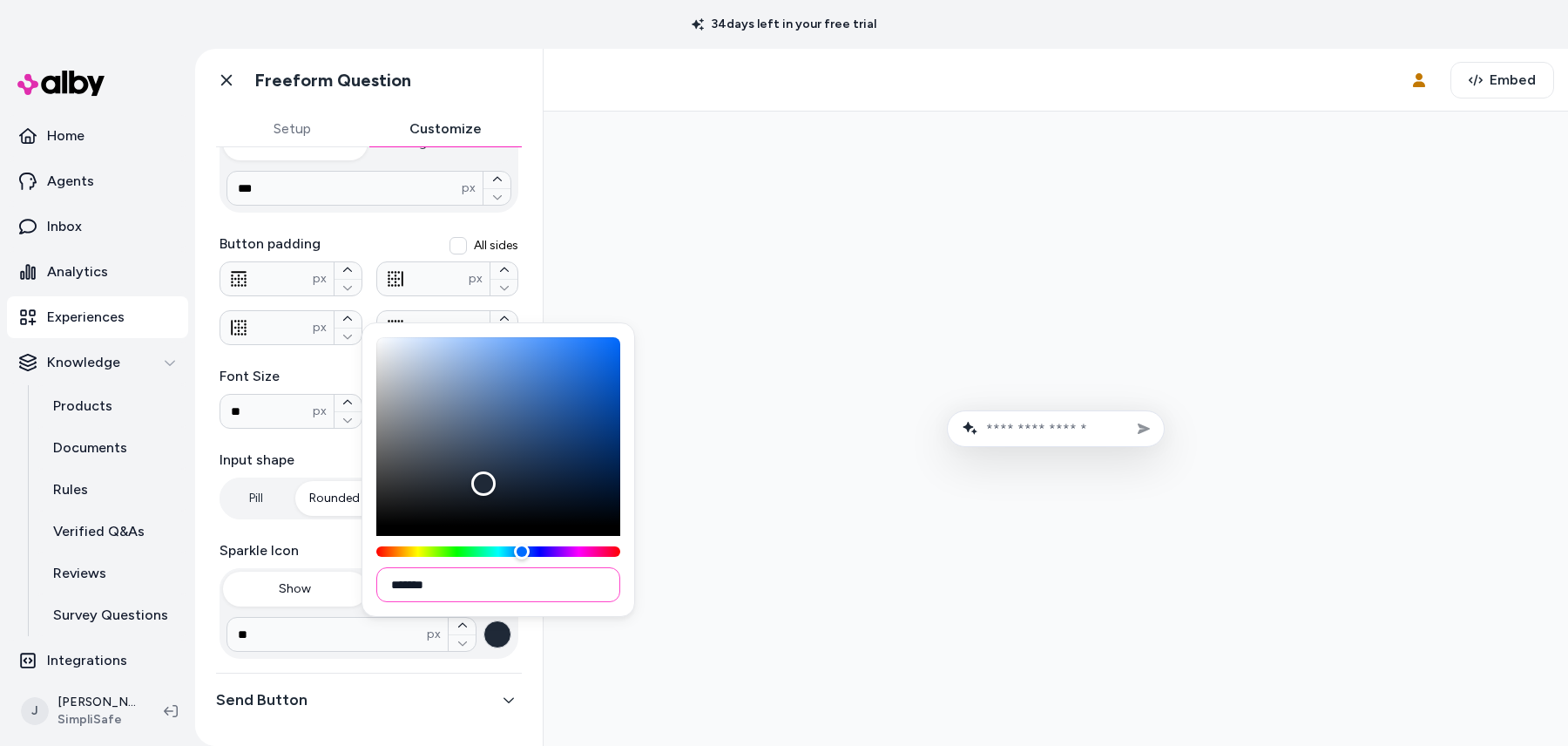
click at [465, 588] on input "*******" at bounding box center [498, 585] width 244 height 35
paste input
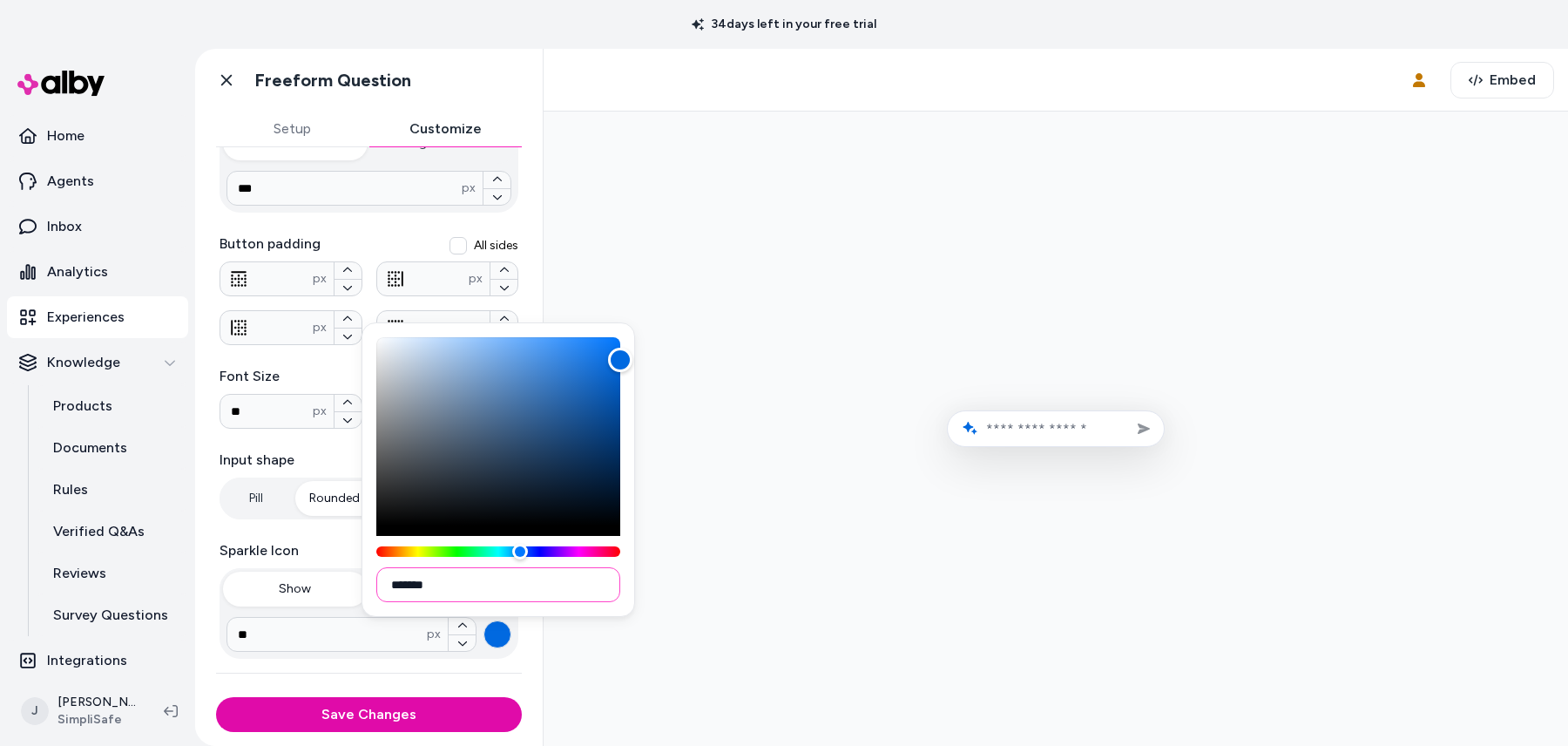
type input "*******"
click at [736, 609] on div at bounding box center [1055, 429] width 996 height 606
click at [432, 234] on label "Button padding" at bounding box center [369, 244] width 298 height 21
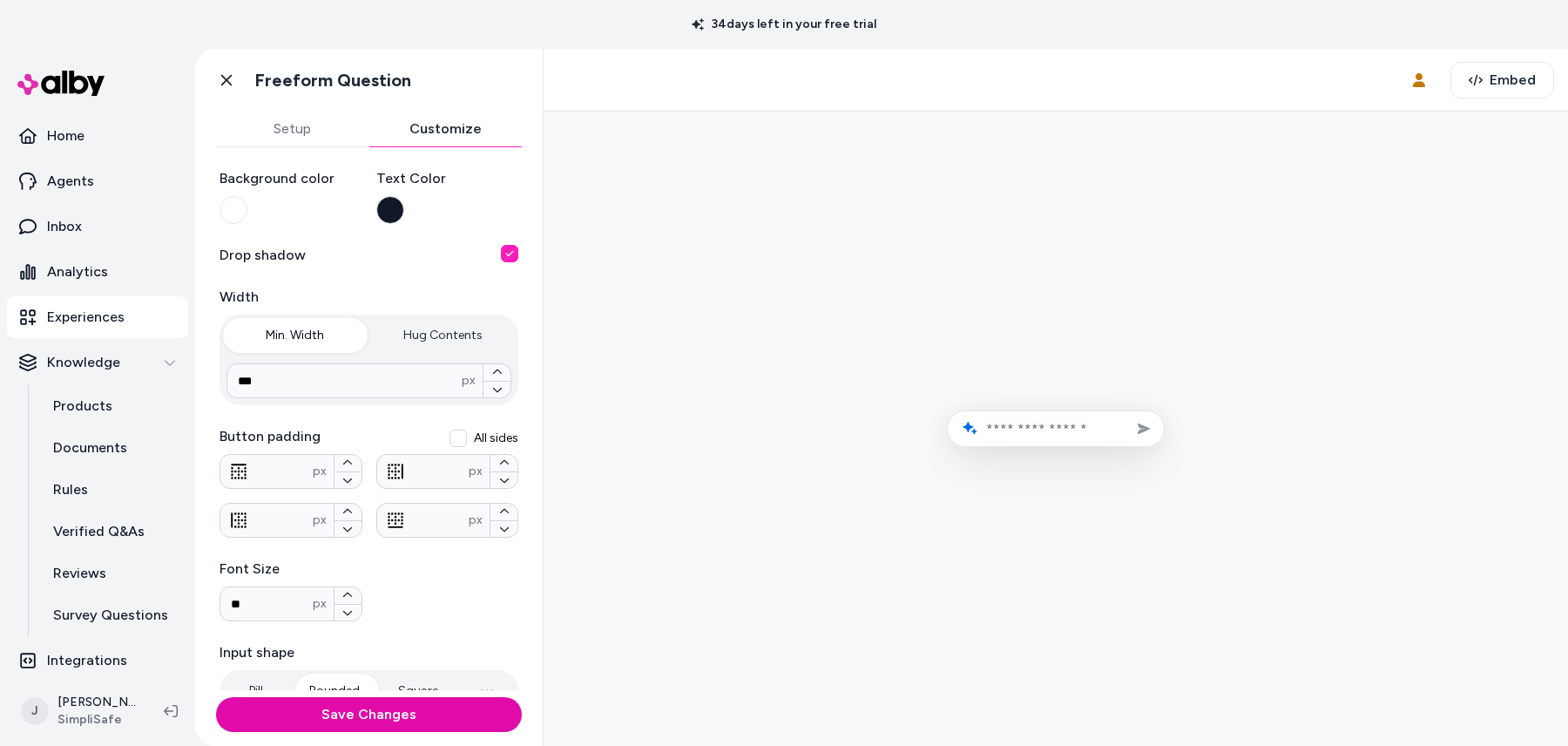
scroll to position [0, 0]
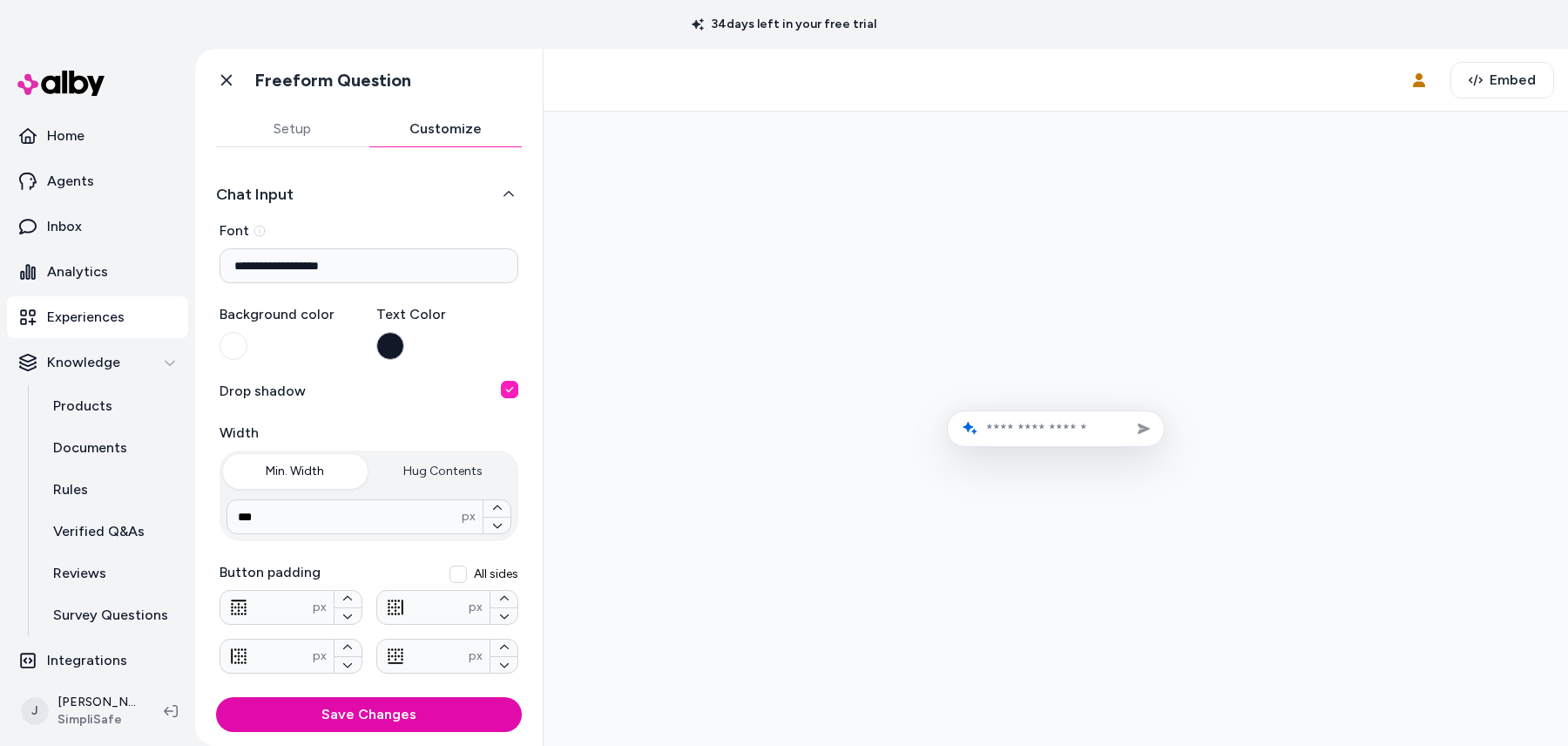
click at [391, 345] on button "button" at bounding box center [390, 346] width 28 height 28
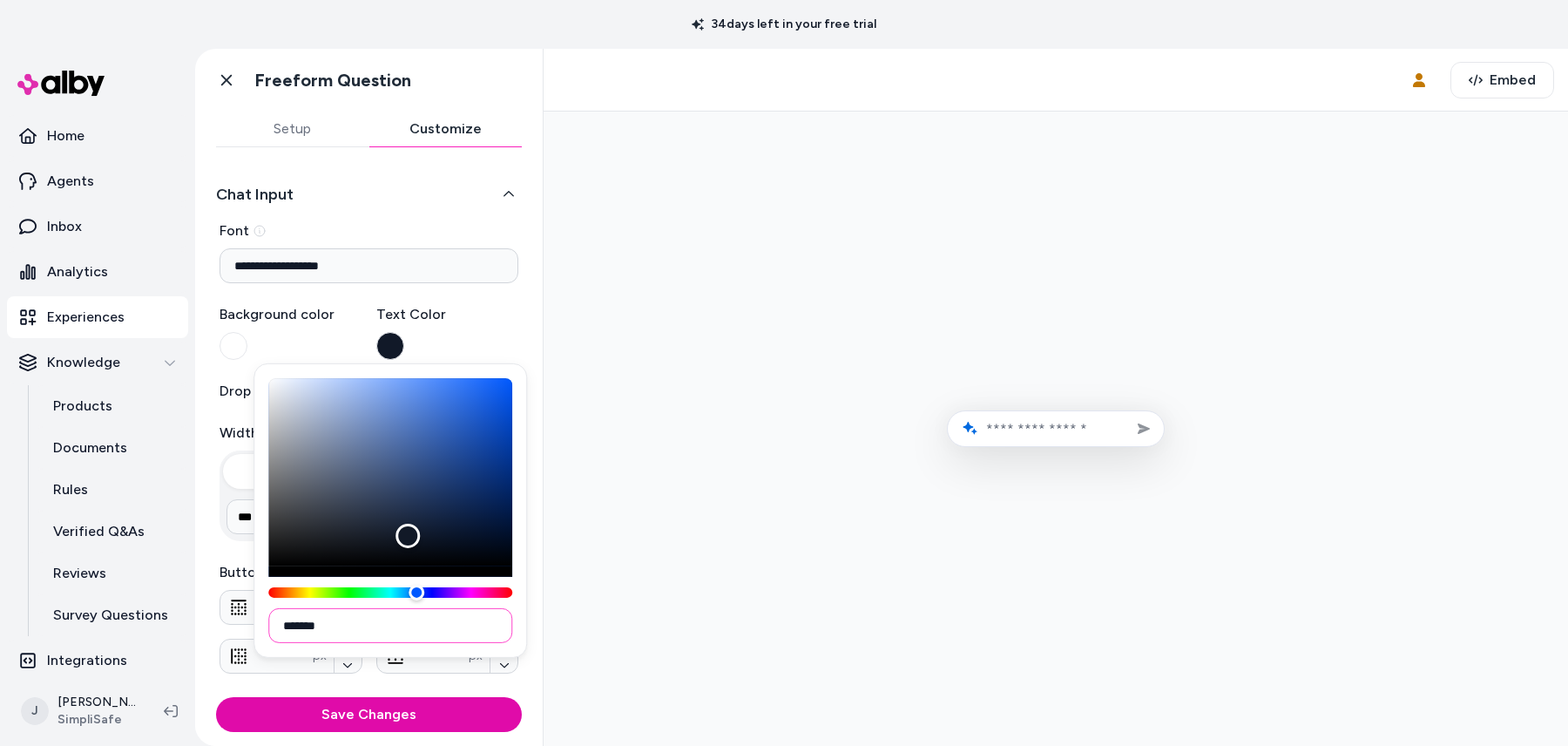
click at [366, 613] on input "*******" at bounding box center [390, 626] width 244 height 35
paste input
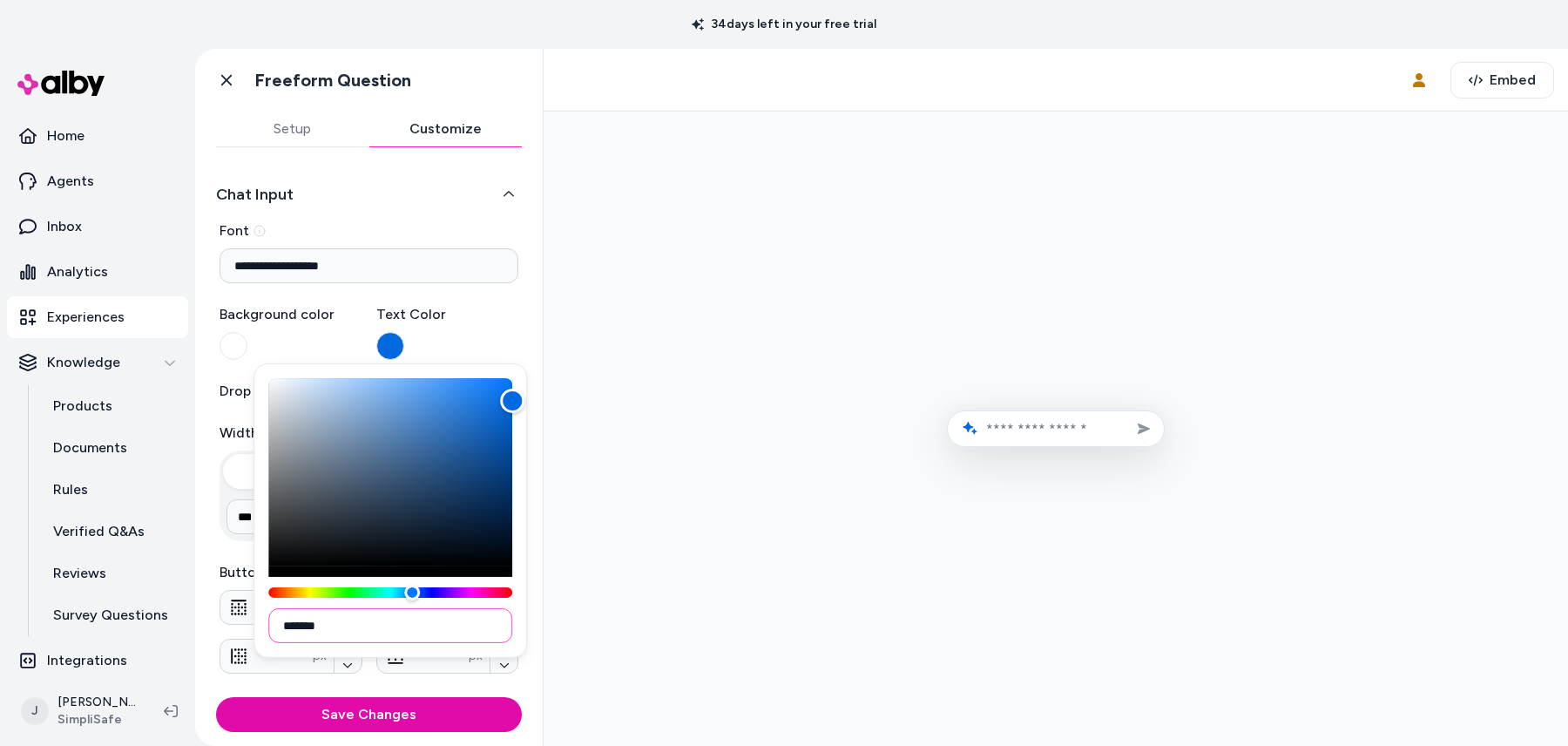
type input "*******"
click at [595, 544] on div at bounding box center [1055, 429] width 996 height 606
click at [511, 327] on div "Text Color" at bounding box center [447, 332] width 143 height 55
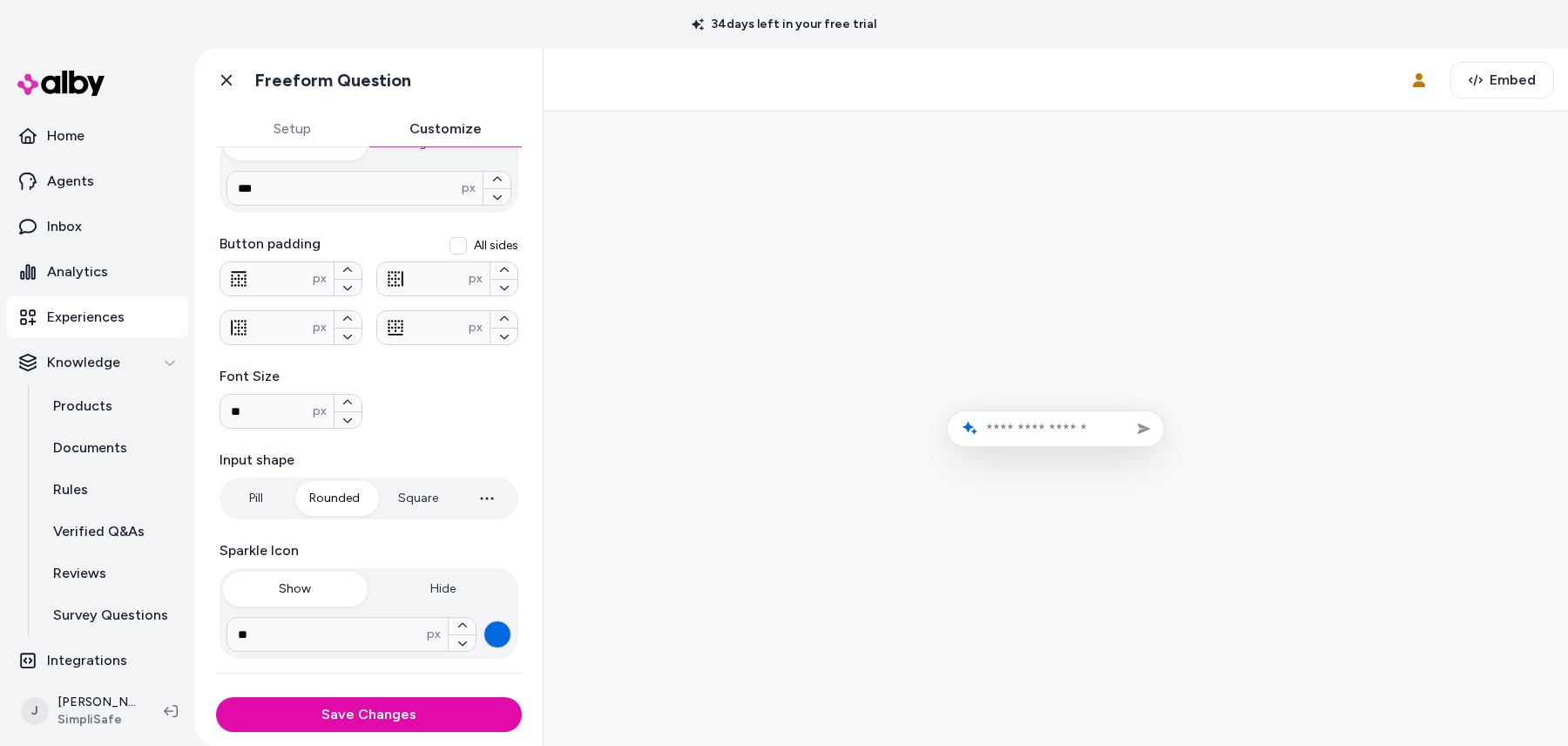
scroll to position [363, 0]
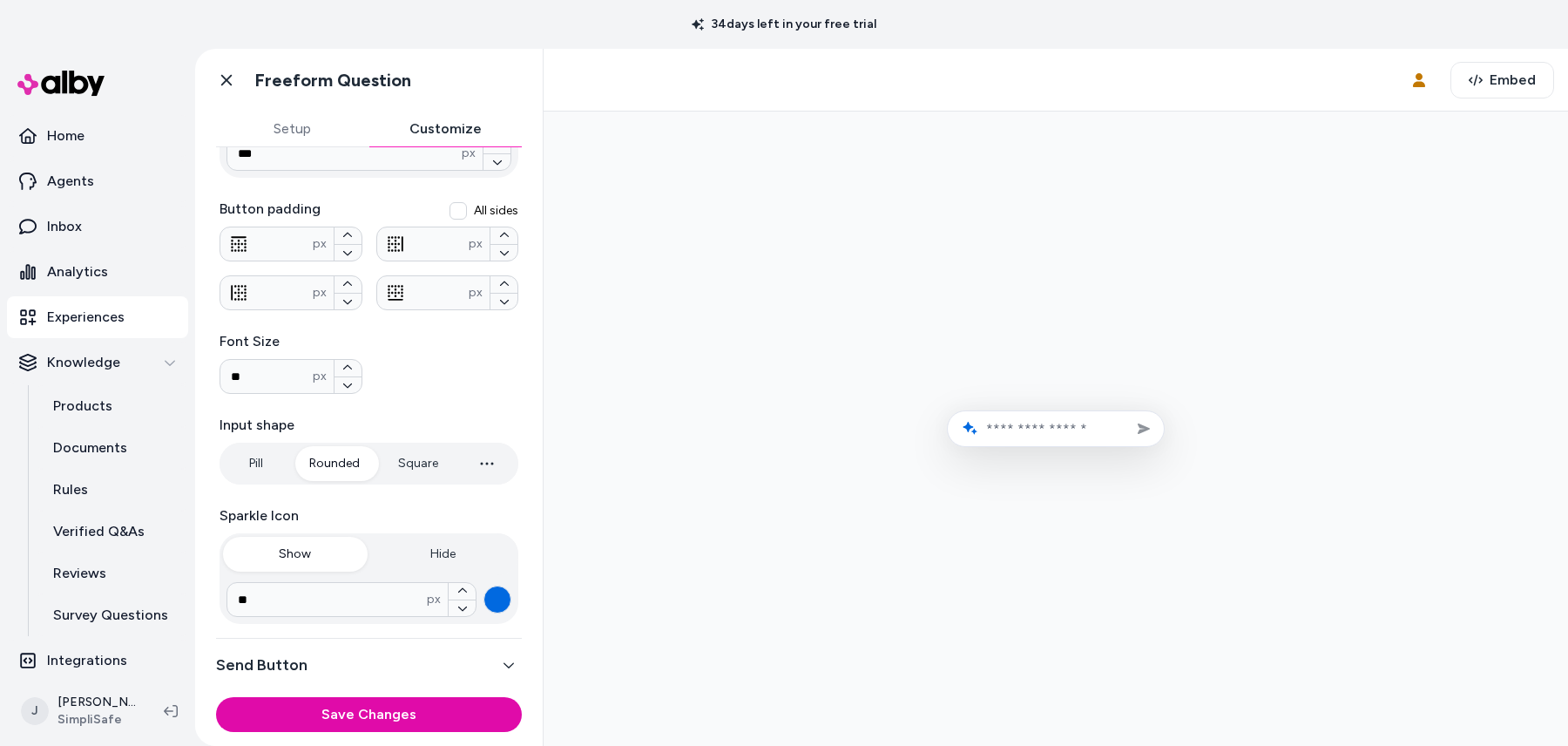
click at [486, 662] on button "Send Button" at bounding box center [369, 665] width 306 height 24
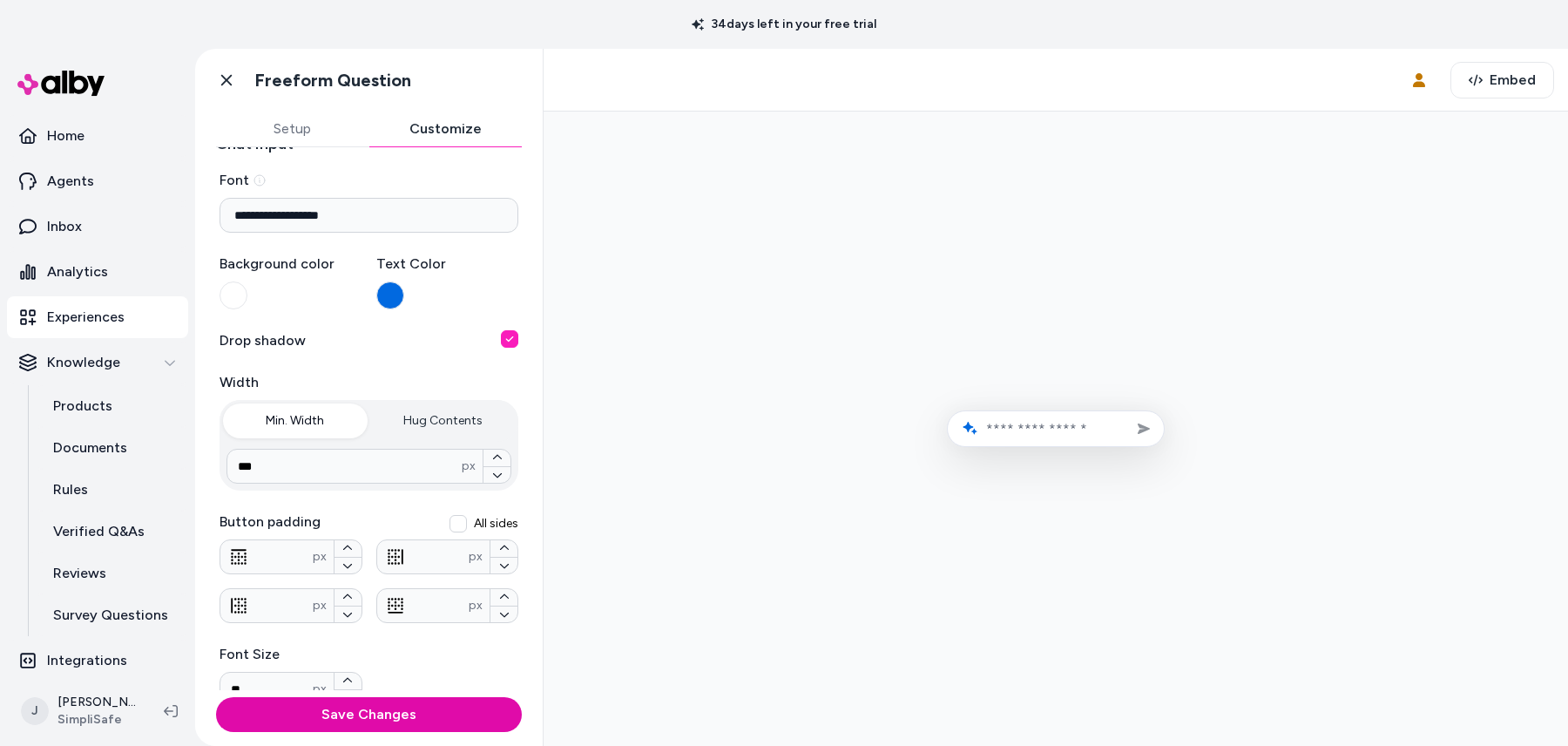
scroll to position [0, 0]
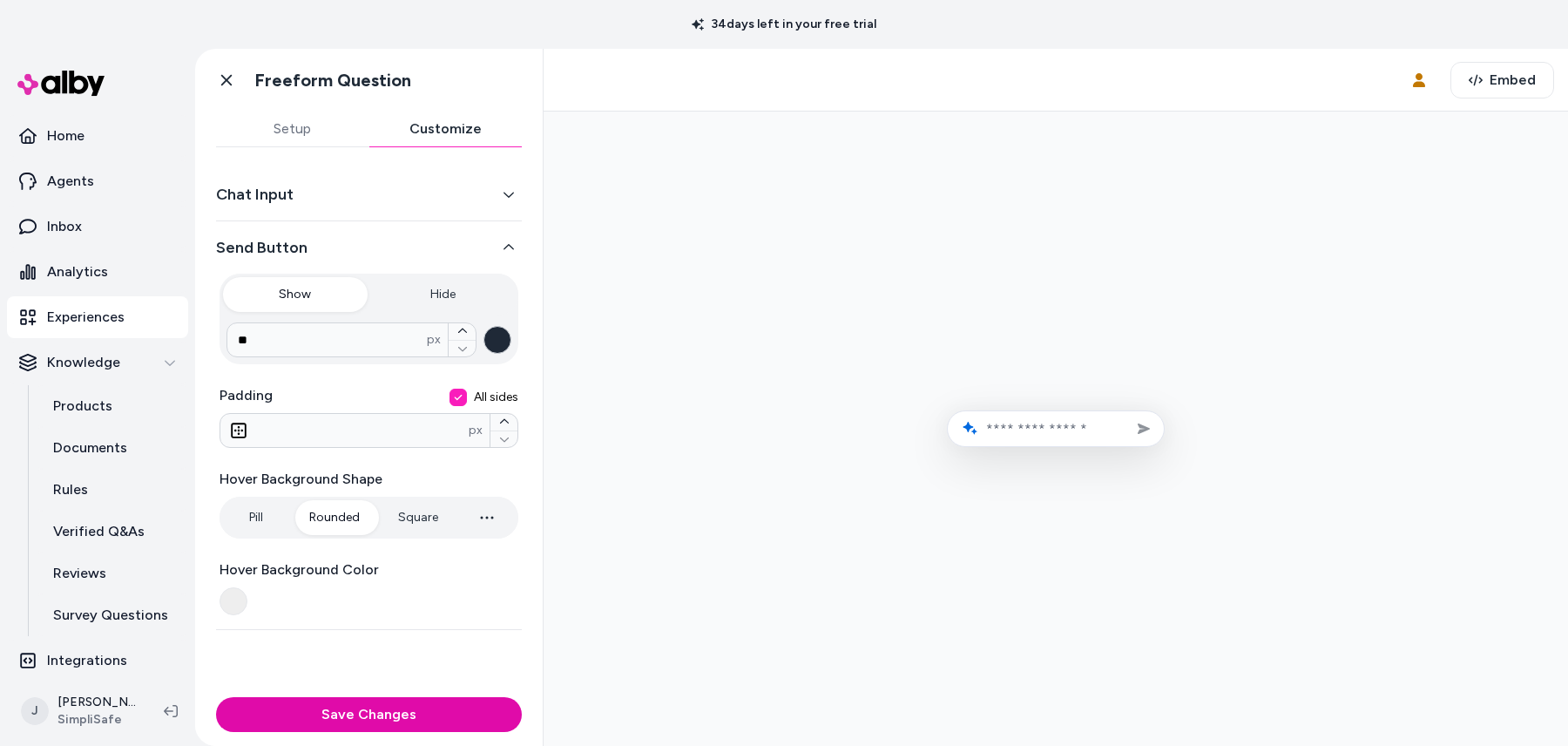
click at [503, 328] on button "button" at bounding box center [497, 340] width 28 height 28
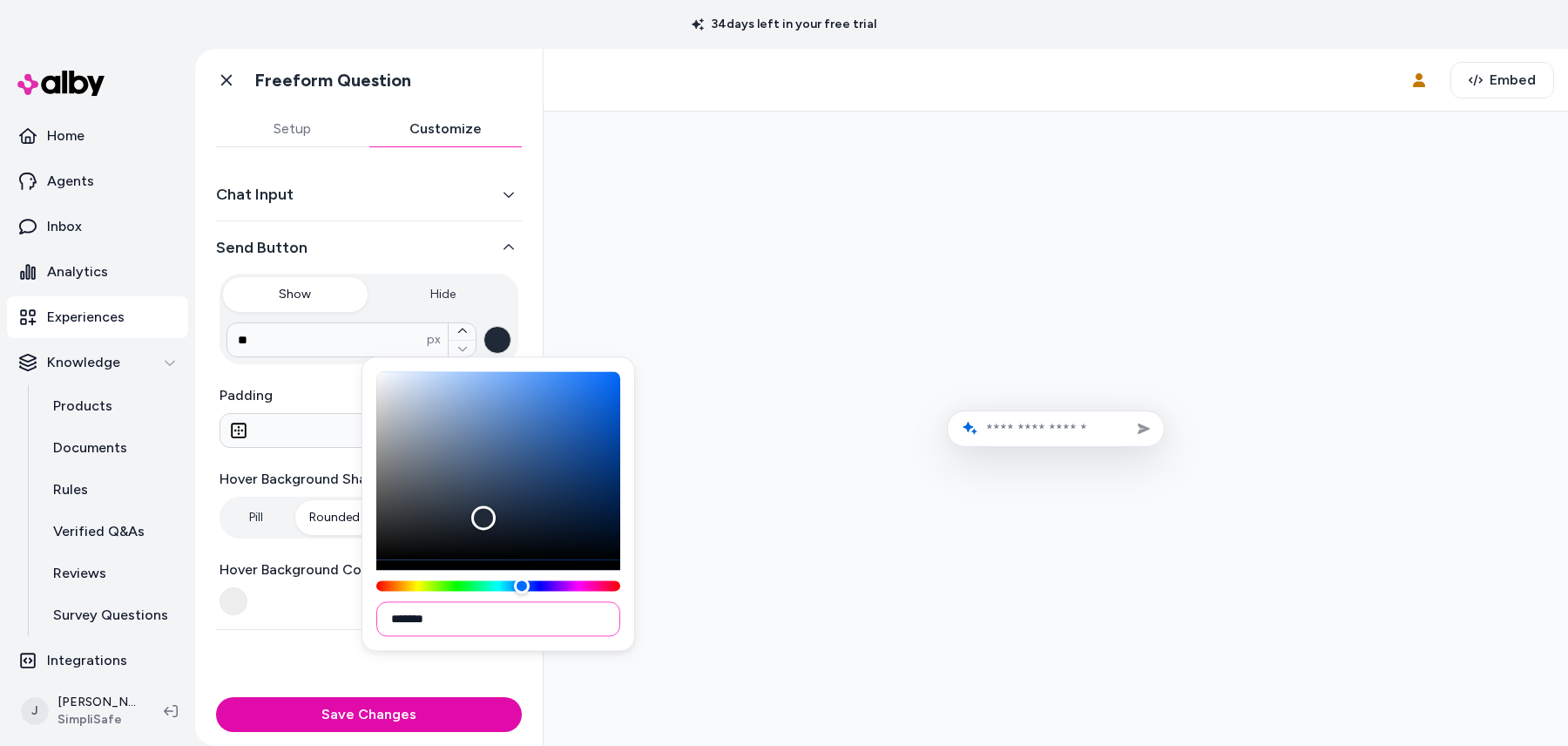
click at [468, 632] on input "*******" at bounding box center [498, 618] width 244 height 35
paste input
type input "*******"
click at [466, 667] on div "Chat Input Send Button Show Hide ** px Padding All sides * px Hover Background …" at bounding box center [369, 418] width 347 height 543
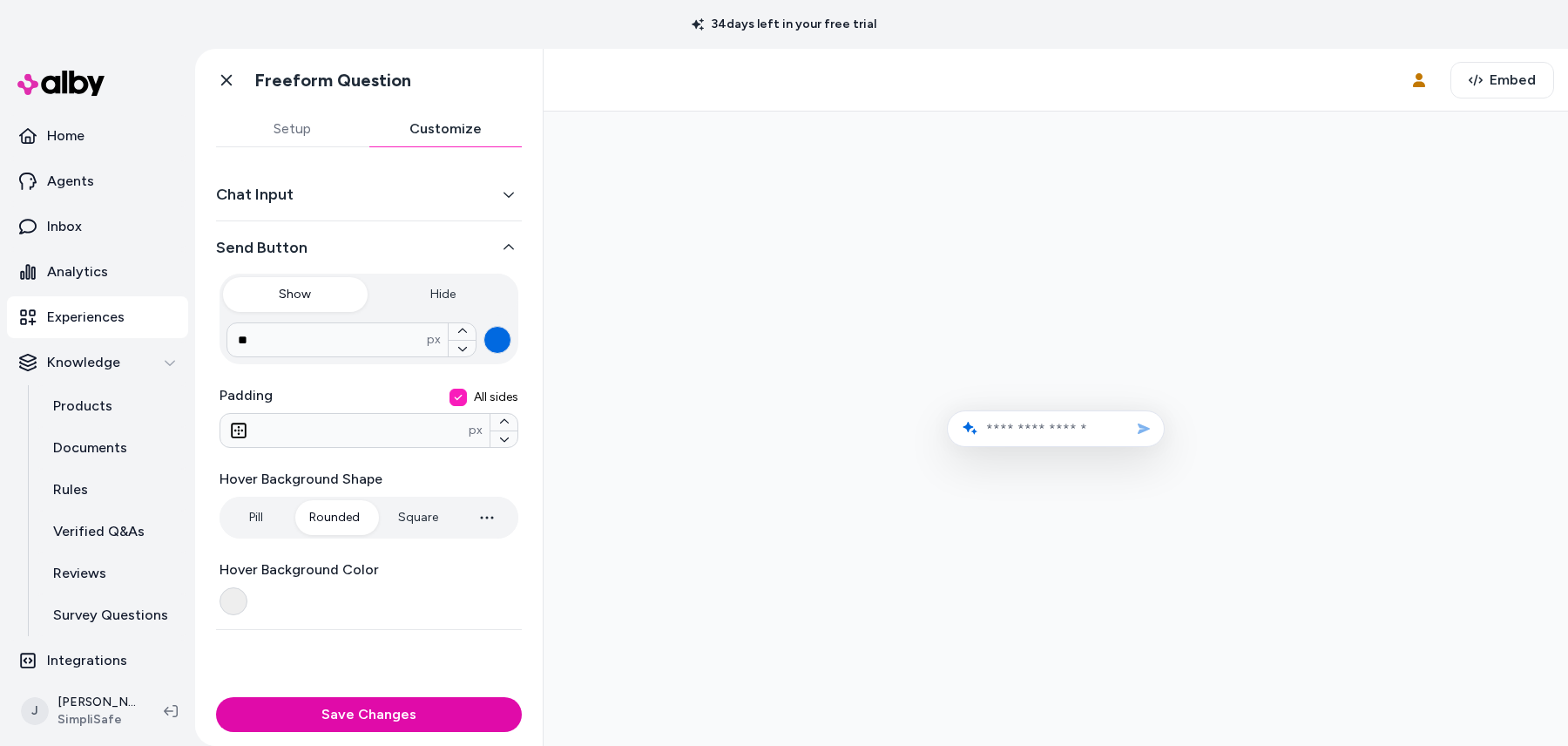
click at [236, 599] on button "button" at bounding box center [234, 601] width 28 height 28
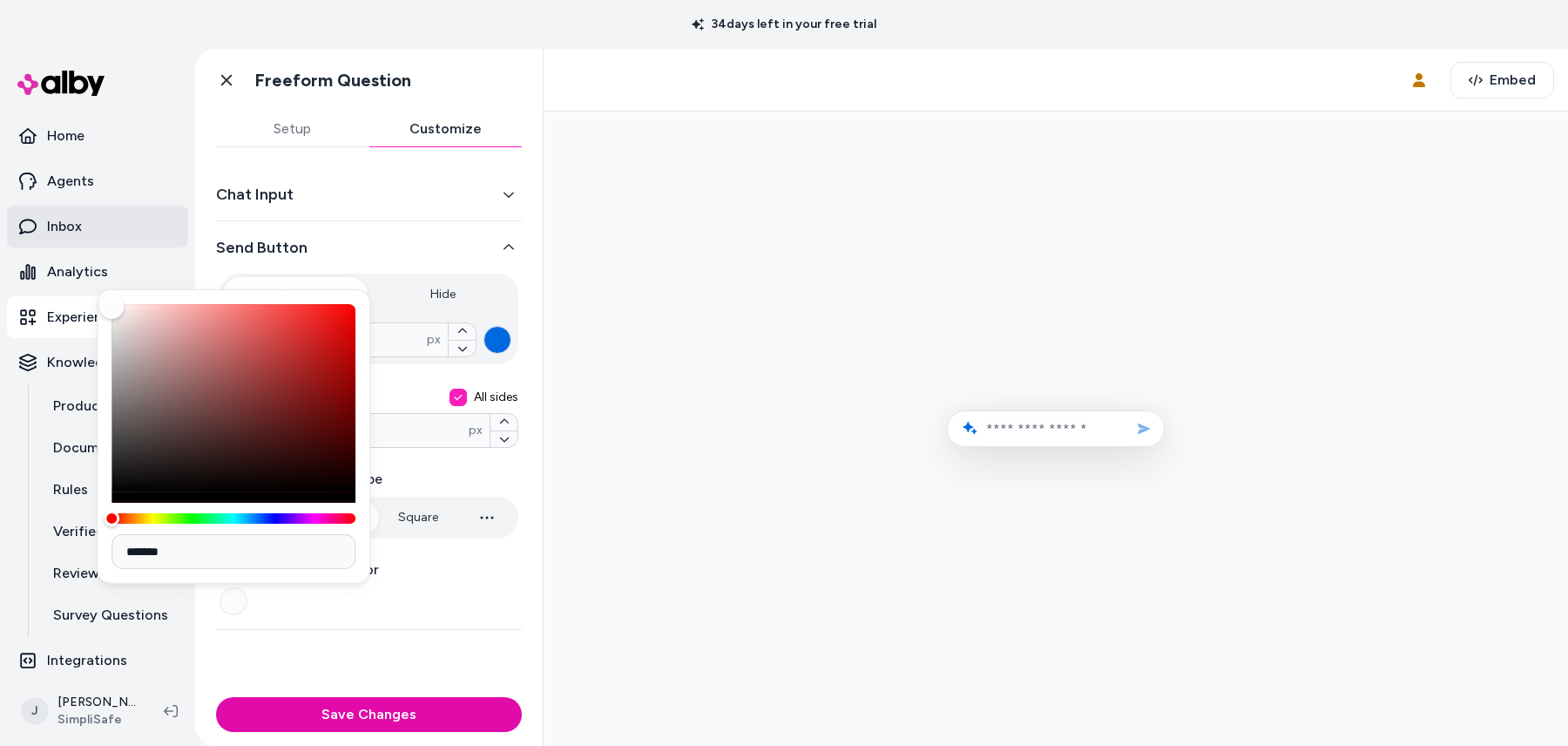
type input "*******"
drag, startPoint x: 106, startPoint y: 306, endPoint x: 108, endPoint y: 203, distance: 103.0
click at [107, 203] on body "34 days left in your free trial Home Agents Inbox Analytics Experiences Knowled…" at bounding box center [784, 373] width 1568 height 746
click at [650, 656] on div at bounding box center [1055, 429] width 996 height 606
click at [464, 621] on div "Send Button Show Hide ** px Padding All sides * px Hover Background Shape Pill …" at bounding box center [369, 425] width 306 height 409
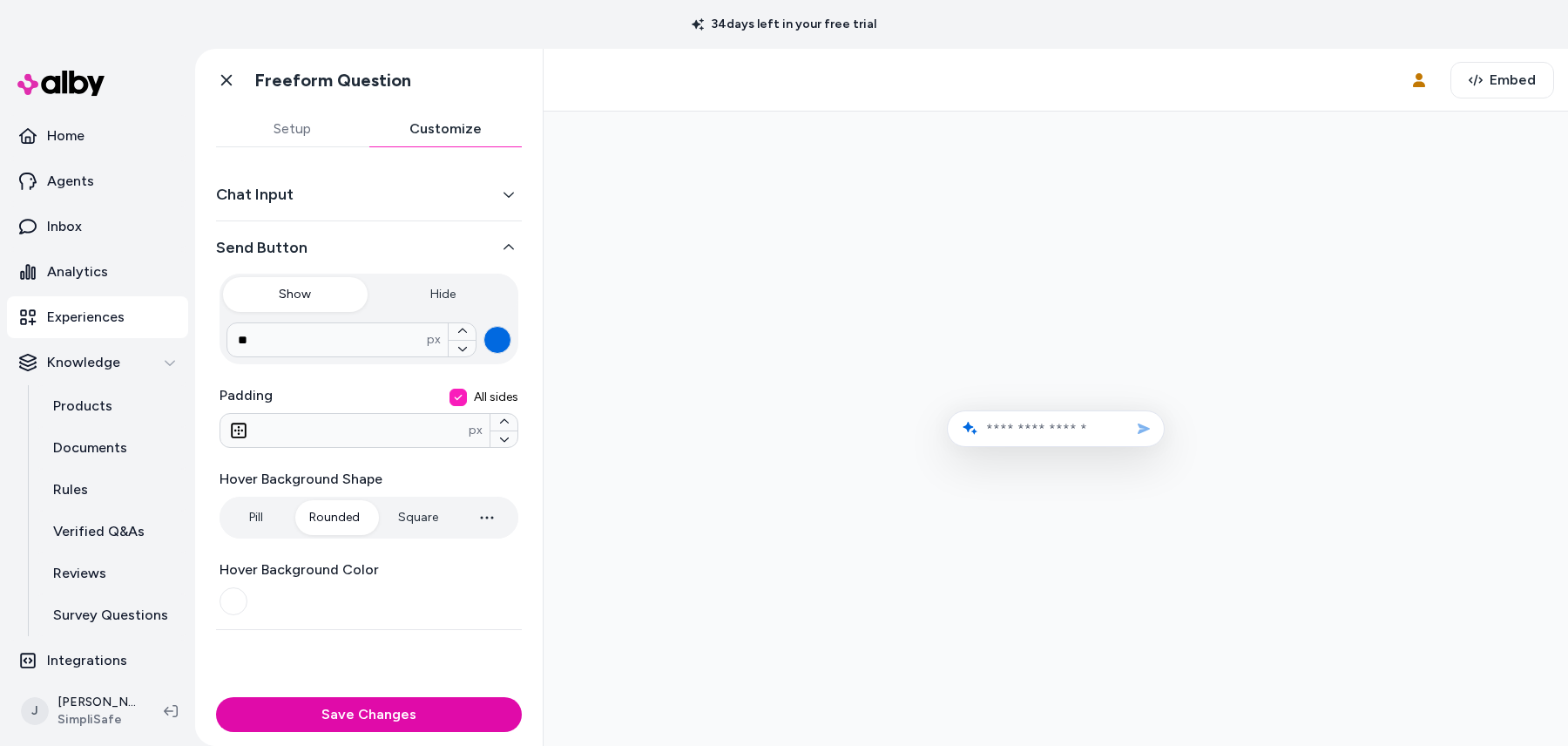
click at [454, 199] on button "Chat Input" at bounding box center [369, 194] width 306 height 24
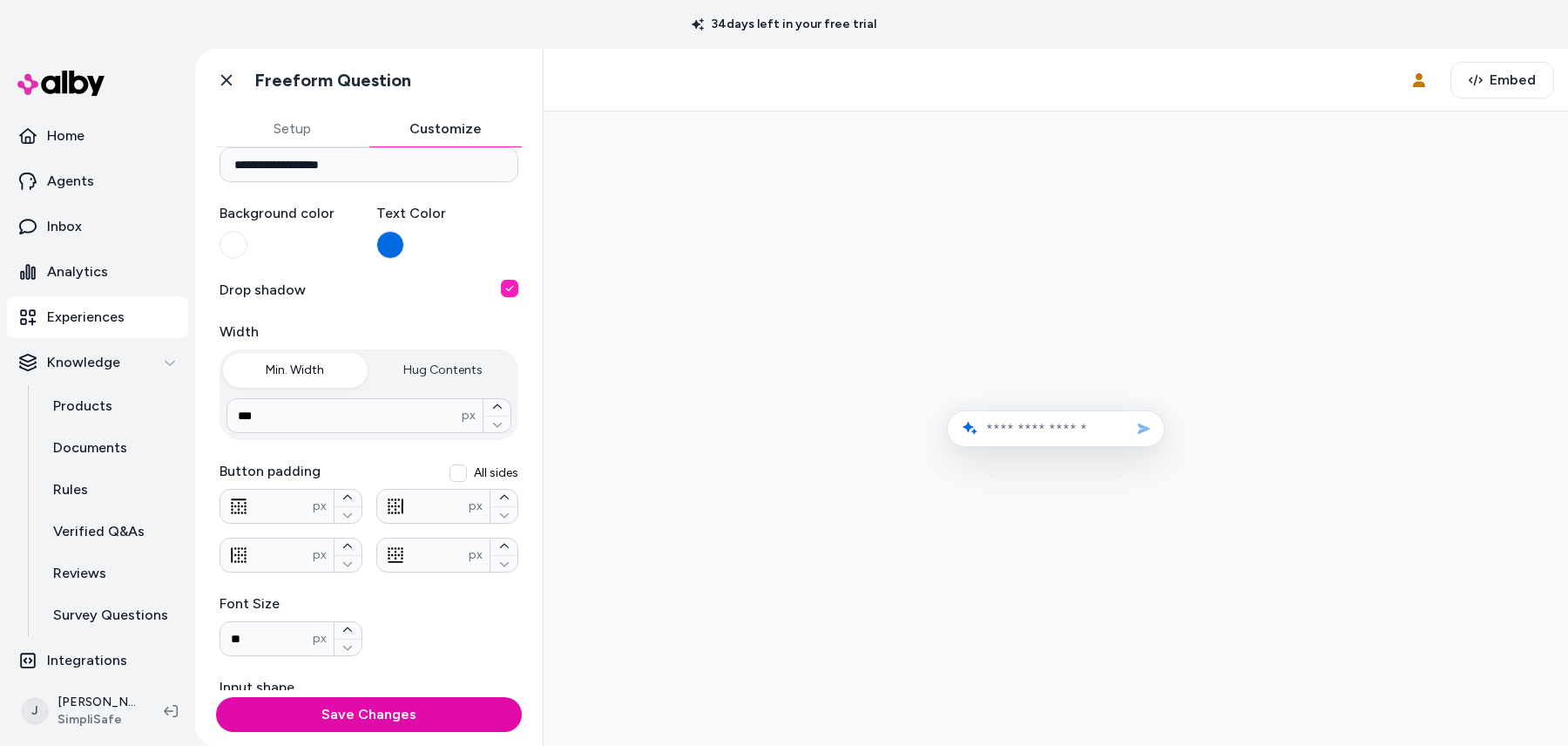
scroll to position [100, 0]
click at [518, 293] on div "**********" at bounding box center [369, 504] width 306 height 767
click at [508, 287] on button "button" at bounding box center [509, 289] width 18 height 18
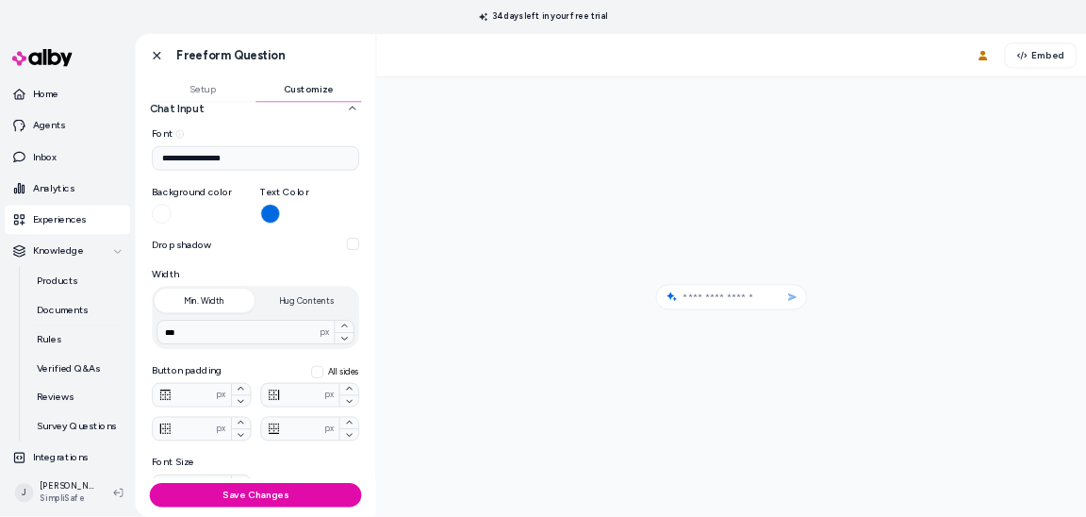
scroll to position [0, 0]
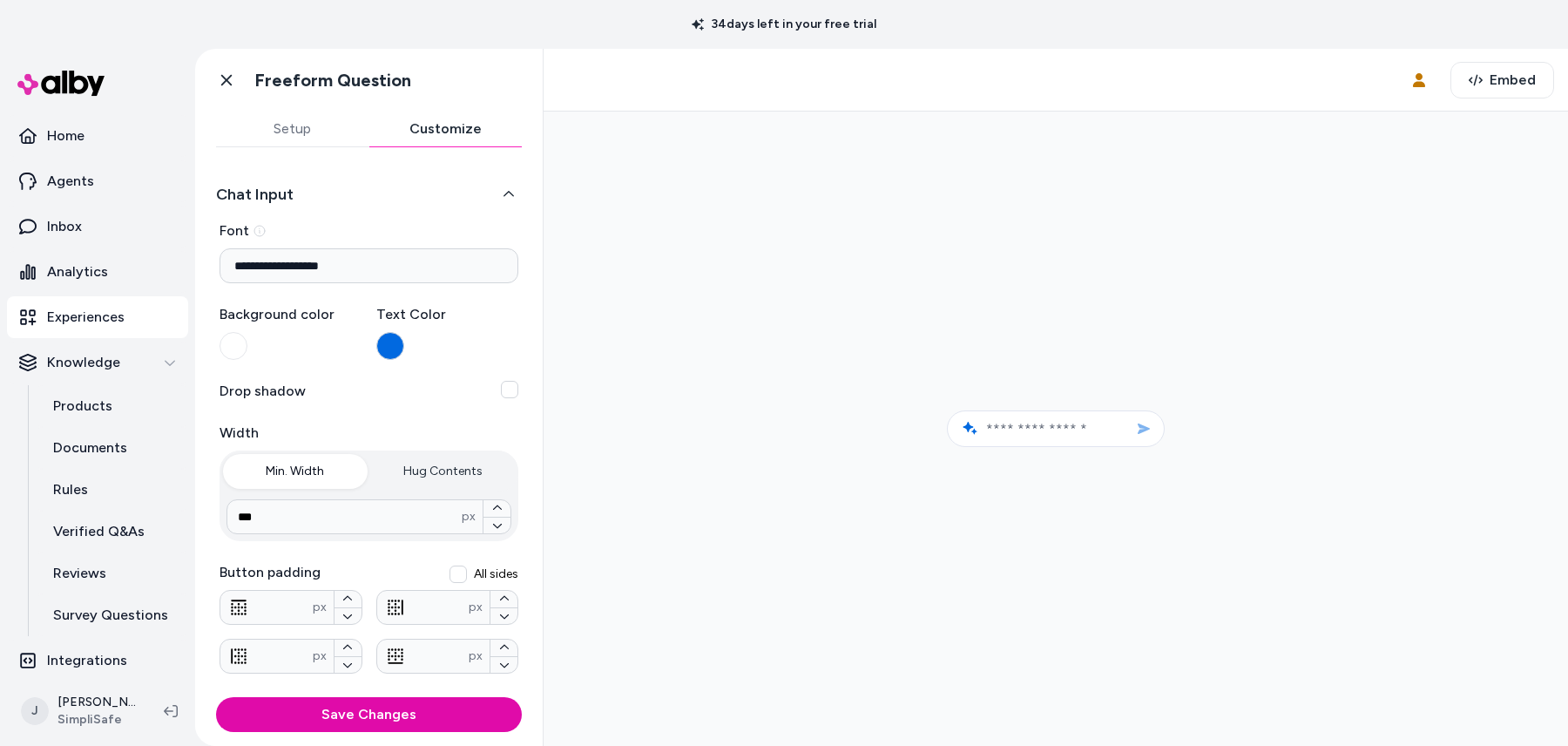
click at [388, 338] on button "button" at bounding box center [390, 346] width 28 height 28
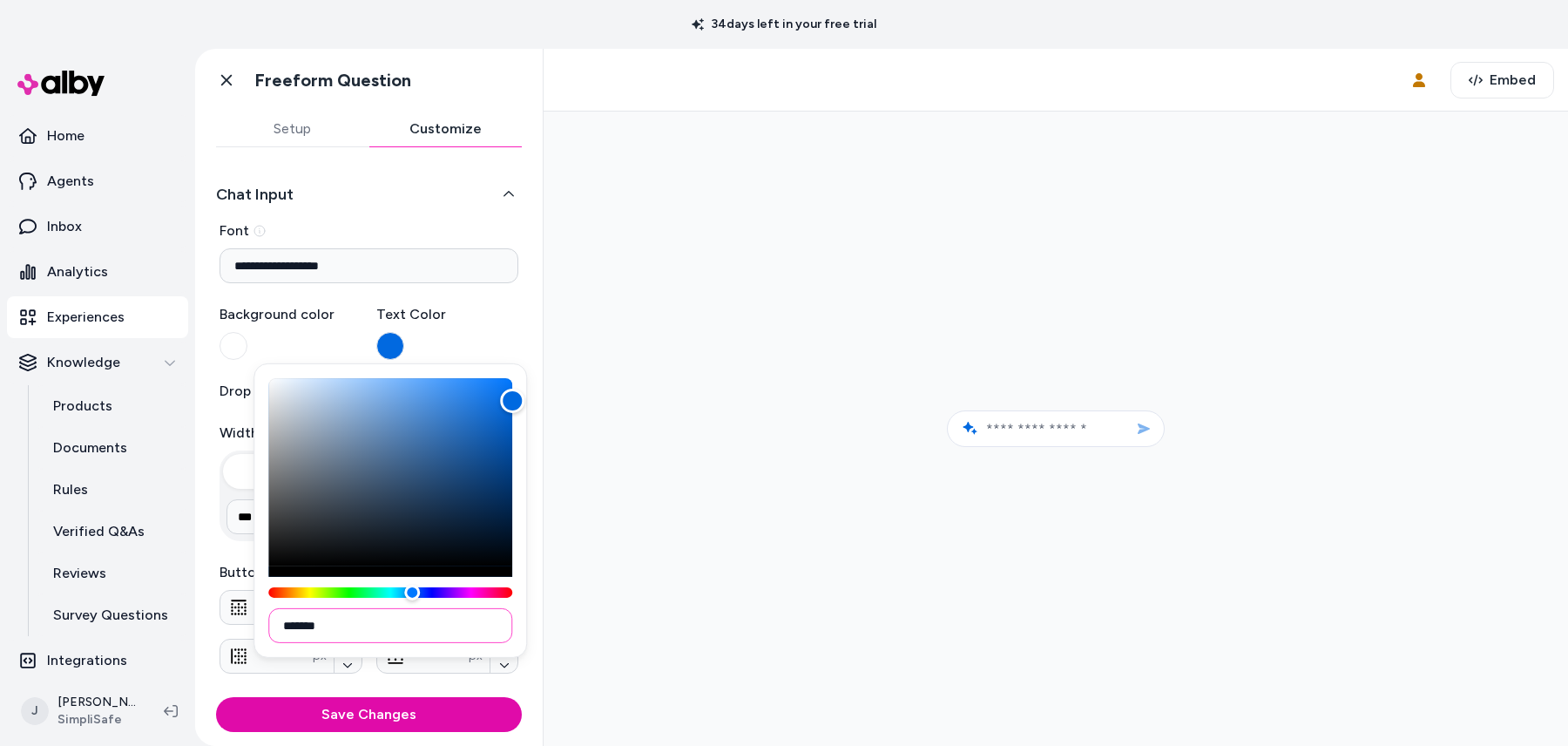
click at [346, 618] on input "*******" at bounding box center [390, 626] width 244 height 35
click at [492, 326] on div "Text Color" at bounding box center [447, 332] width 143 height 55
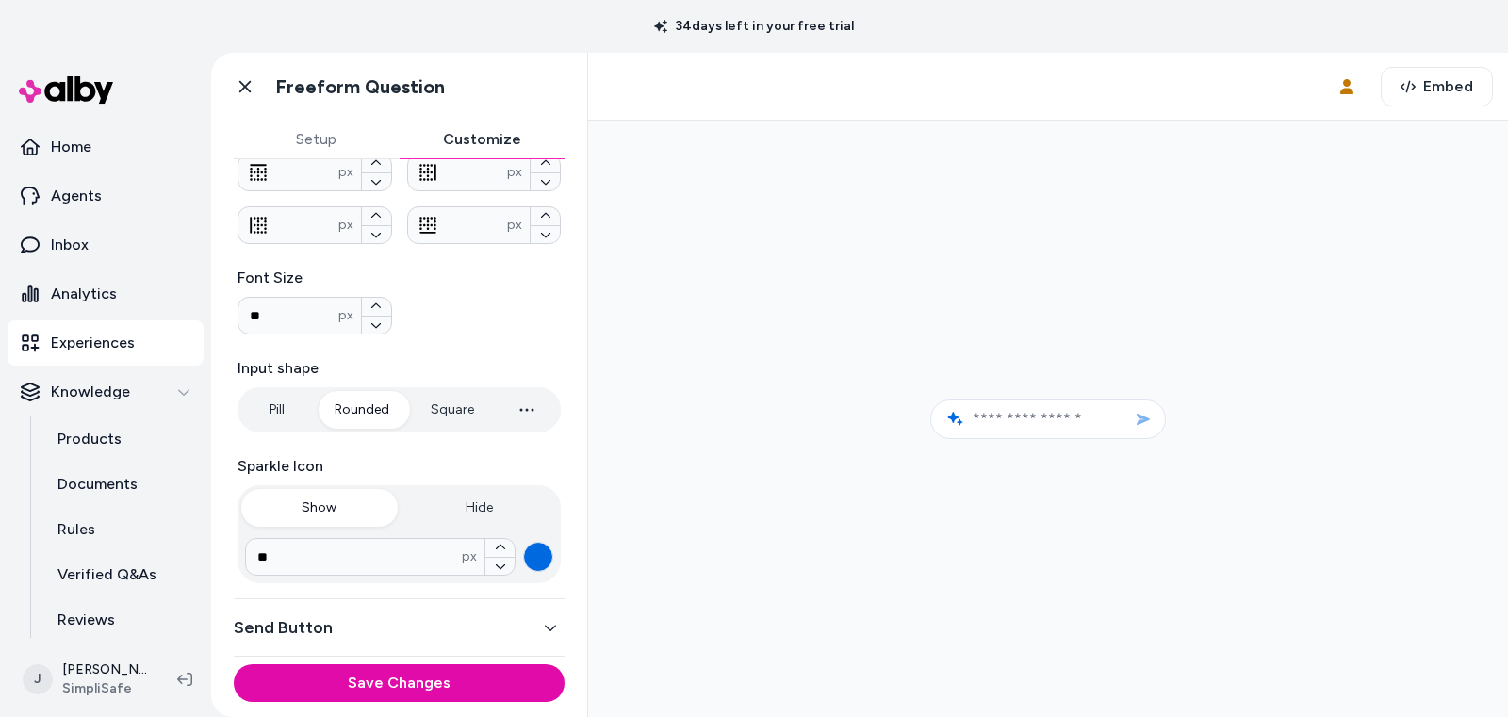
scroll to position [483, 0]
click at [82, 333] on p "Experiences" at bounding box center [93, 343] width 84 height 23
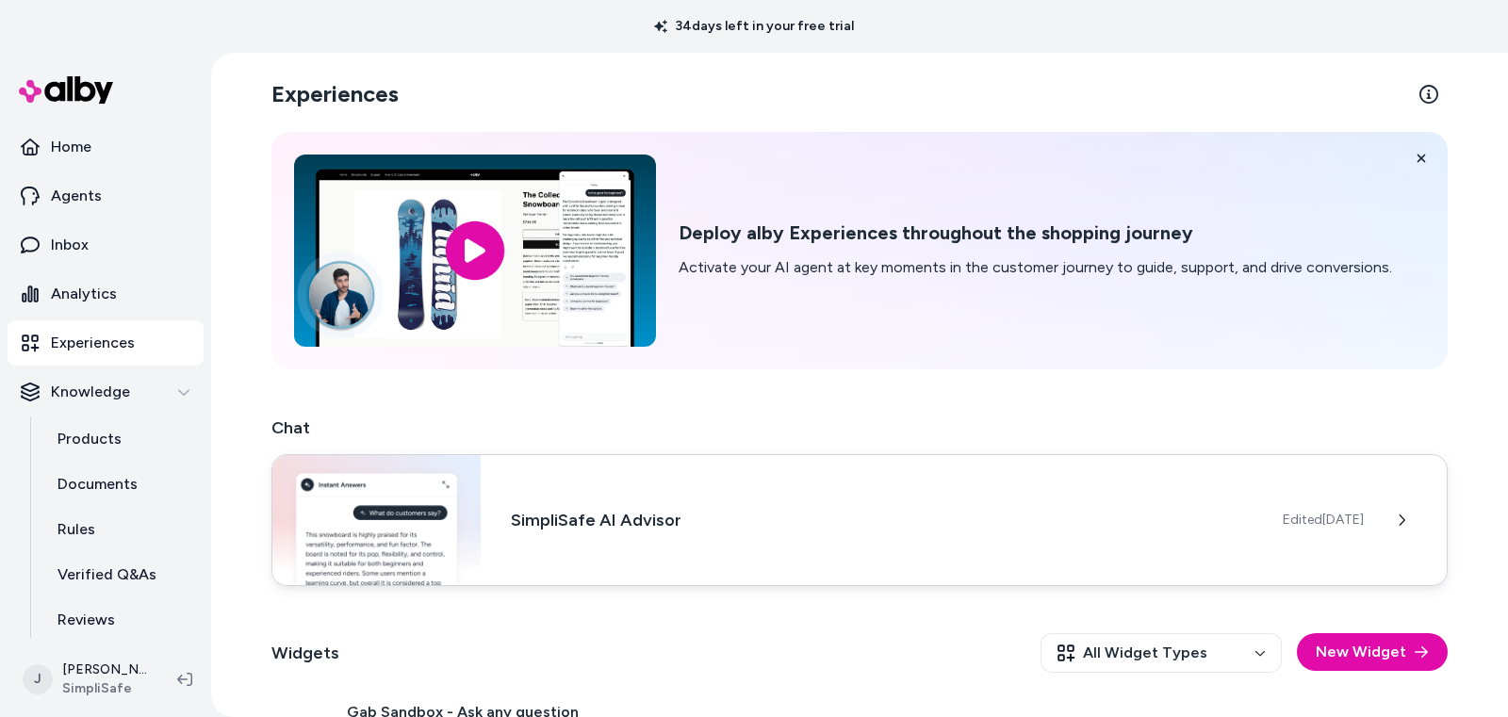
click at [735, 498] on div "SimpliSafe AI Advisor Edited [DATE]" at bounding box center [860, 520] width 1177 height 132
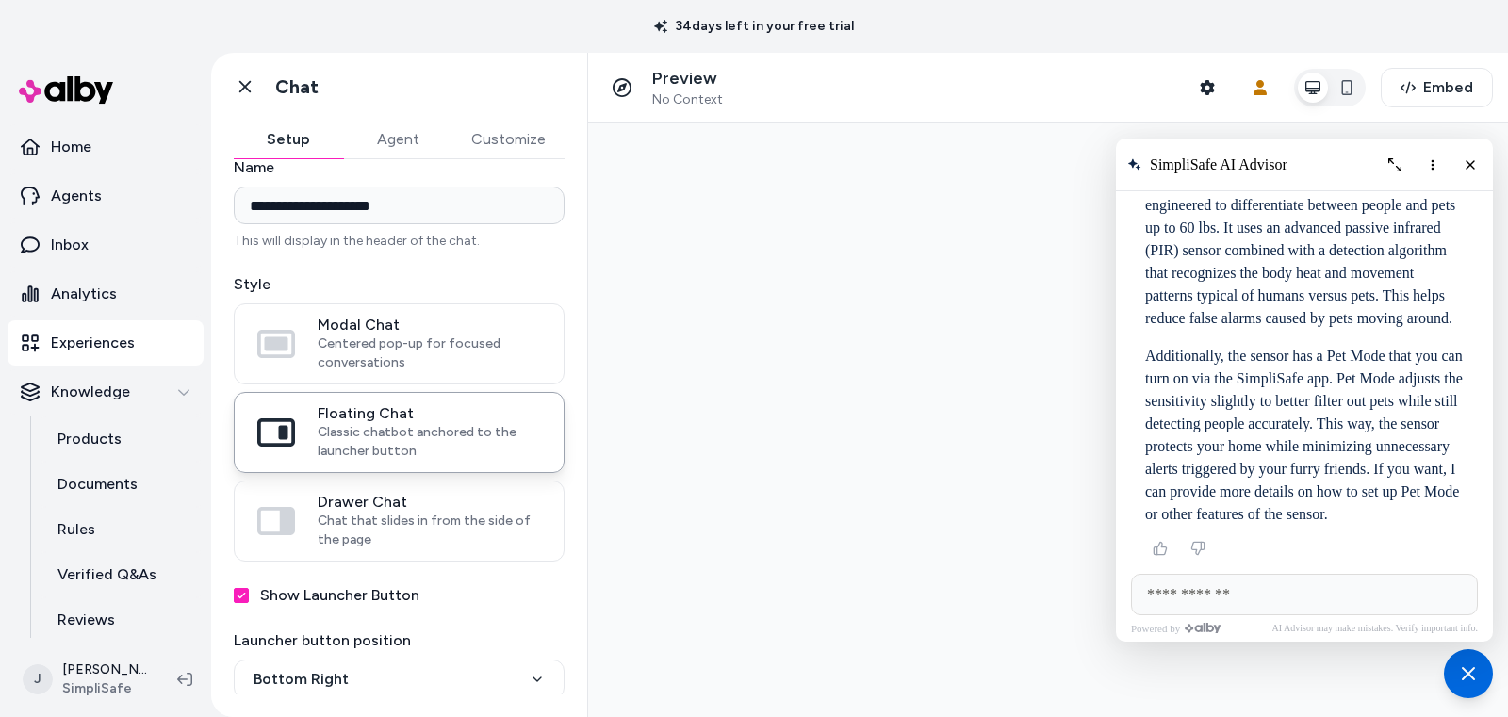
scroll to position [9, 0]
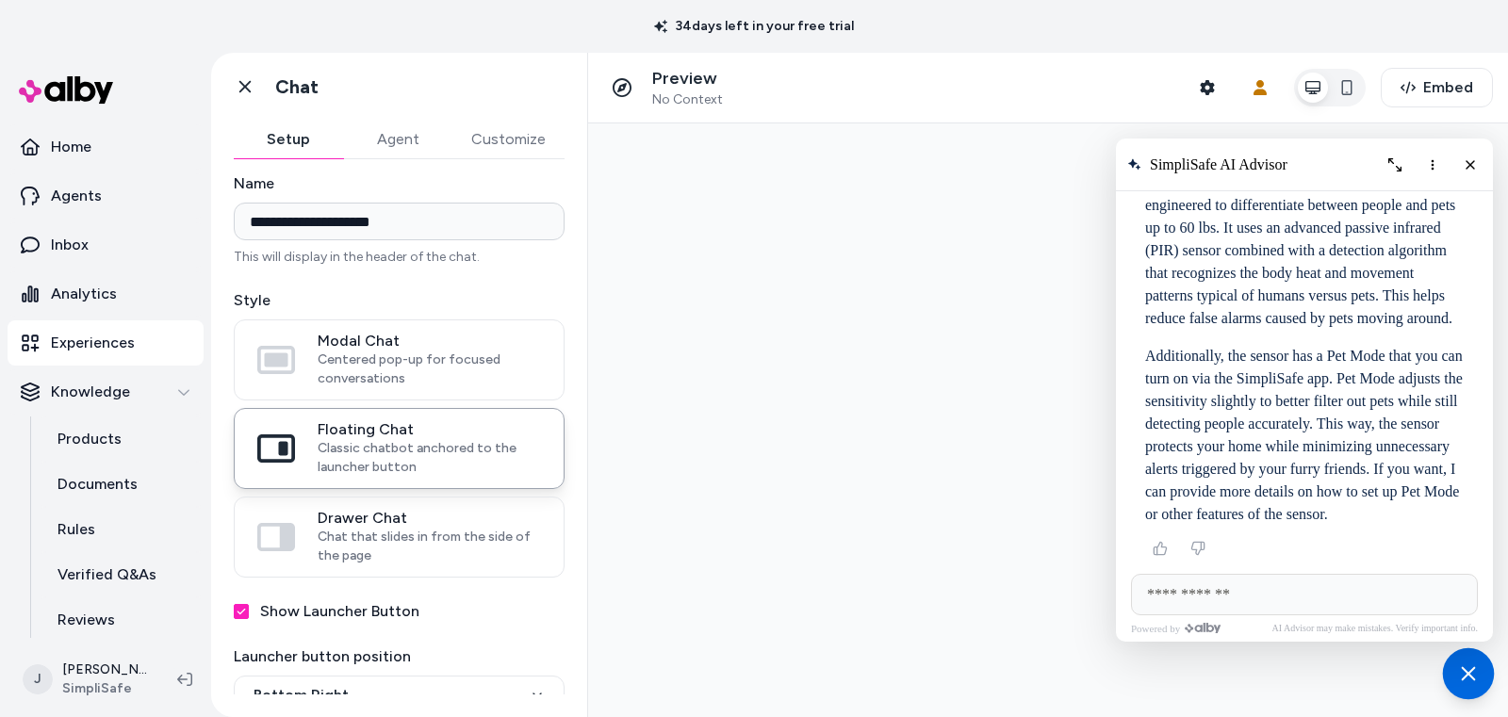
click at [1436, 675] on icon "Chat with our AI assistant" at bounding box center [1468, 674] width 24 height 24
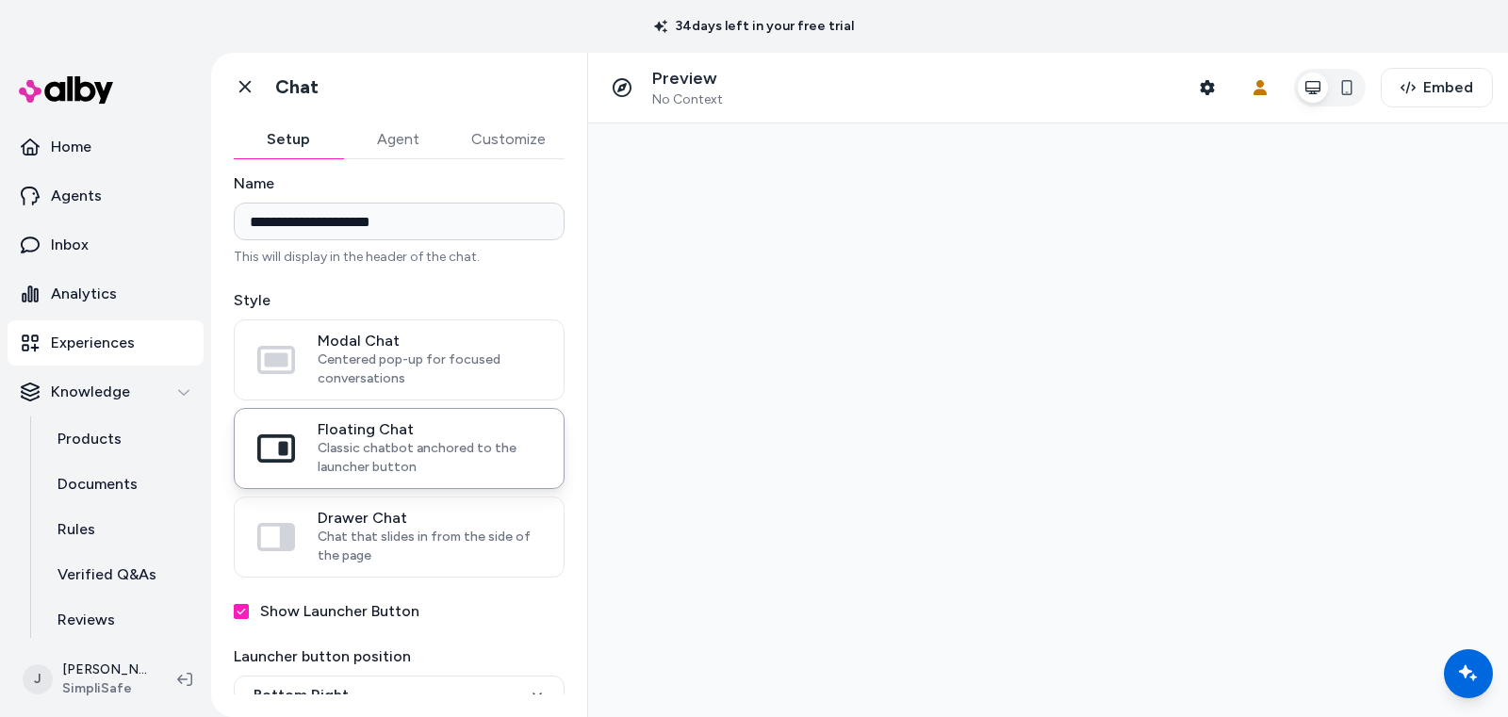
click at [522, 140] on button "Customize" at bounding box center [509, 140] width 112 height 38
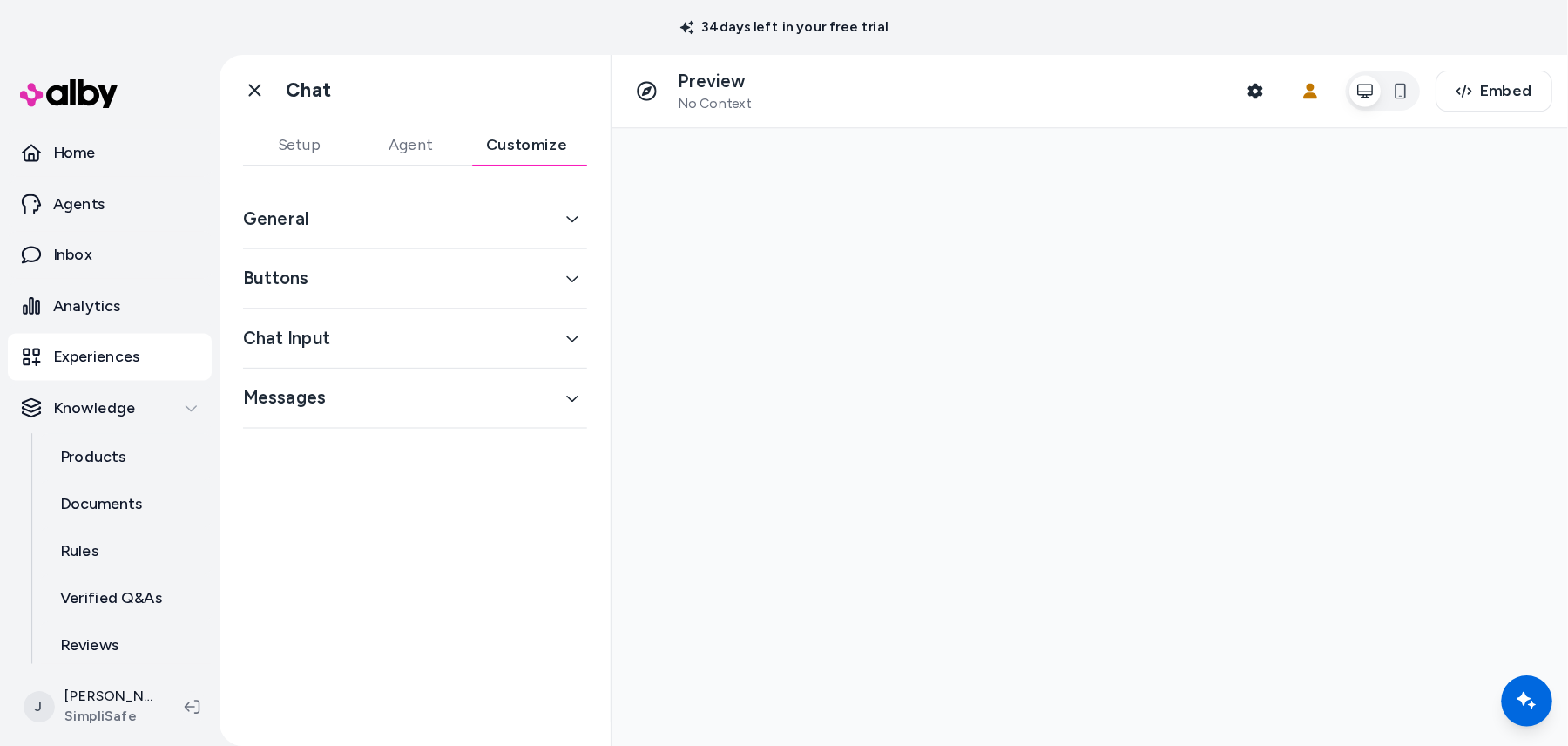
scroll to position [0, 0]
click at [373, 190] on button "General" at bounding box center [369, 194] width 306 height 24
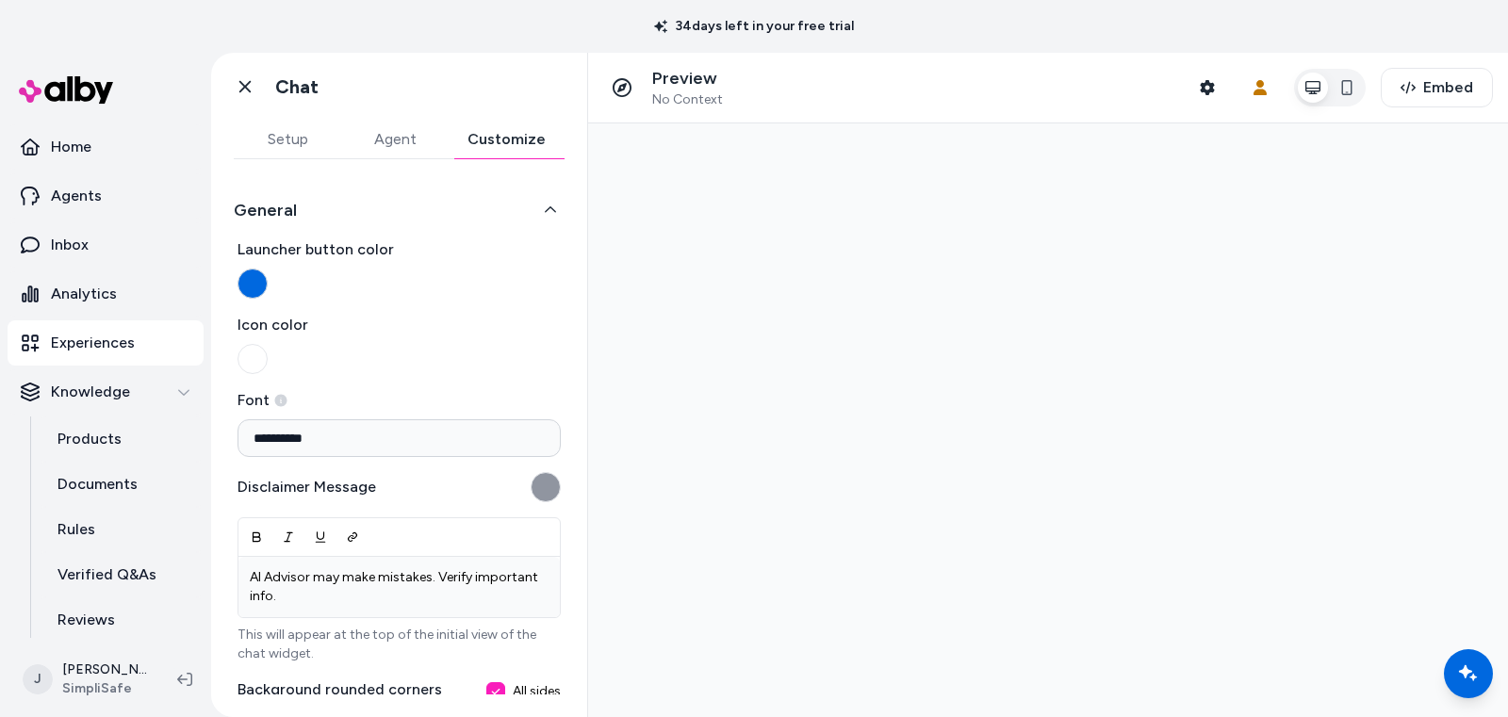
click at [255, 291] on button "Launcher button color" at bounding box center [253, 284] width 30 height 30
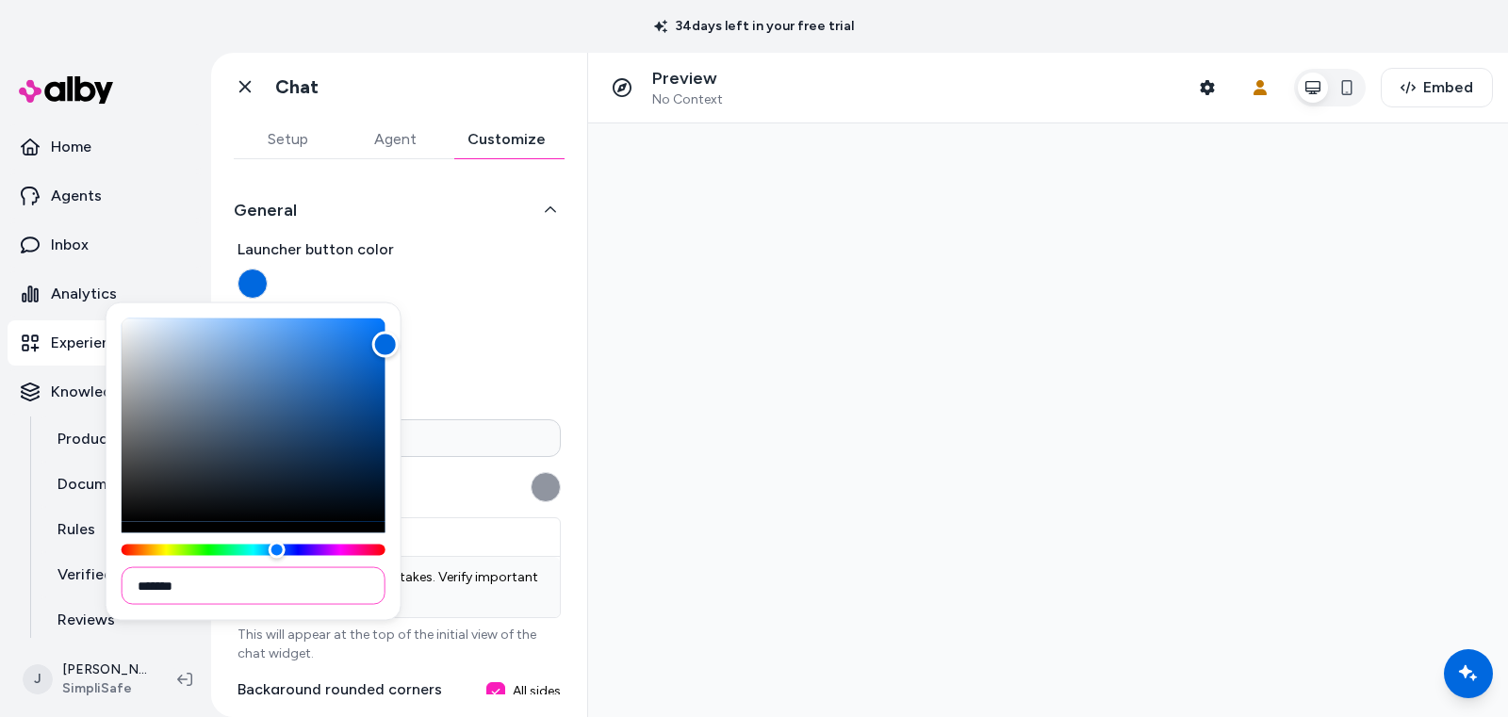
click at [285, 596] on input "*******" at bounding box center [254, 587] width 264 height 38
paste input
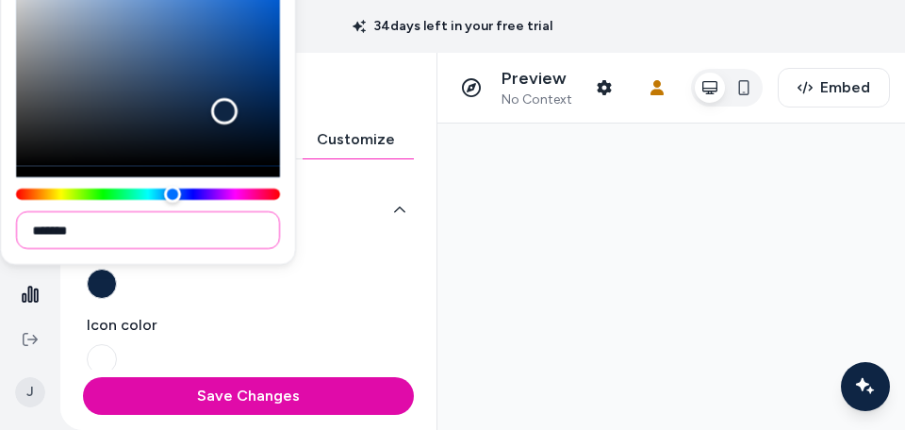
type input "*******"
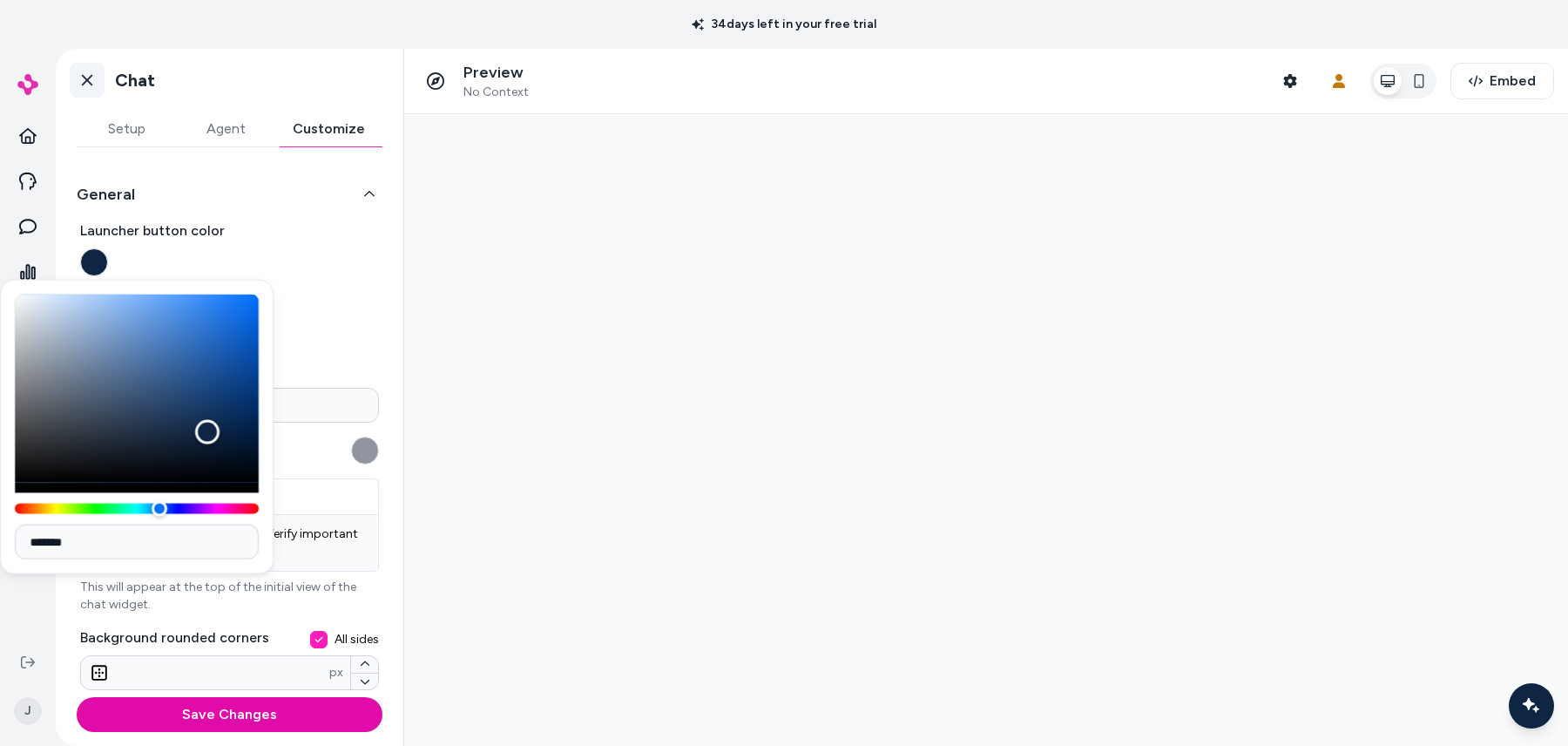
click at [86, 77] on icon at bounding box center [87, 79] width 18 height 18
